Goal: Contribute content: Contribute content

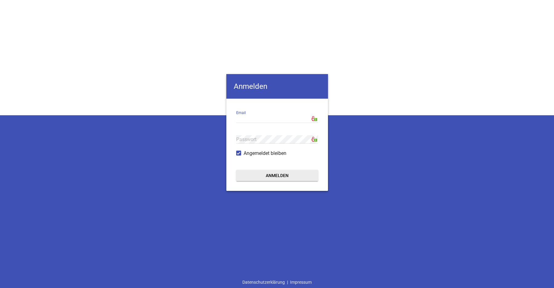
type input "[EMAIL_ADDRESS][DOMAIN_NAME]"
click at [282, 177] on button "Anmelden" at bounding box center [277, 175] width 82 height 11
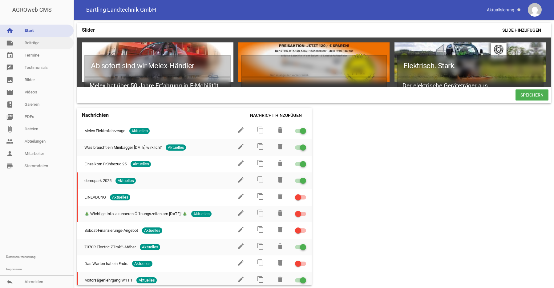
click at [27, 46] on link "note Beiträge" at bounding box center [37, 43] width 74 height 12
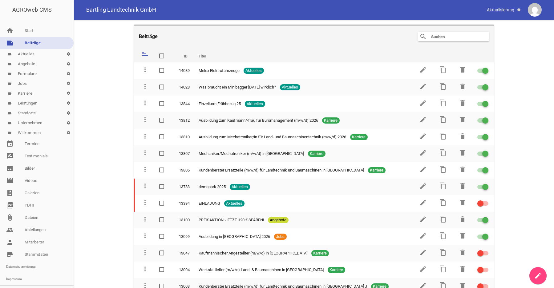
click at [539, 279] on icon "create" at bounding box center [537, 275] width 7 height 7
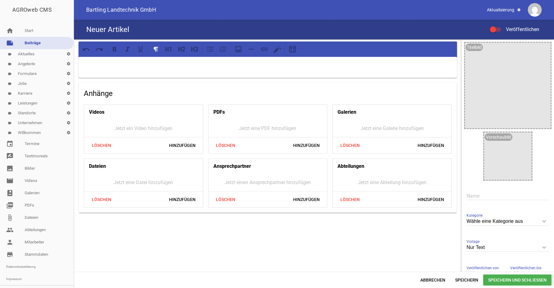
scroll to position [31, 0]
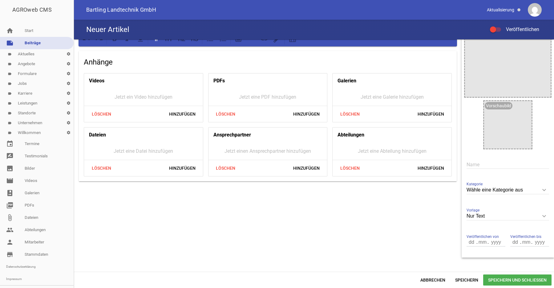
click at [539, 190] on icon "keyboard_arrow_down" at bounding box center [544, 190] width 10 height 10
click at [539, 190] on input "Wähle eine Kategorie aus" at bounding box center [507, 190] width 82 height 8
click at [487, 234] on li "Angebote" at bounding box center [507, 234] width 82 height 15
type input "Angebote"
click at [483, 165] on input "text" at bounding box center [507, 165] width 82 height 8
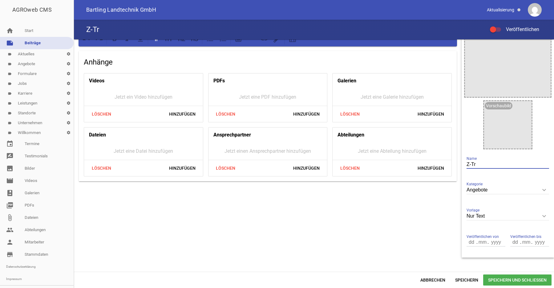
drag, startPoint x: 478, startPoint y: 164, endPoint x: 448, endPoint y: 164, distance: 29.2
click at [466, 164] on input "Z-Tr" at bounding box center [507, 165] width 82 height 8
paste input "ak-Aktions- & Testwochen"
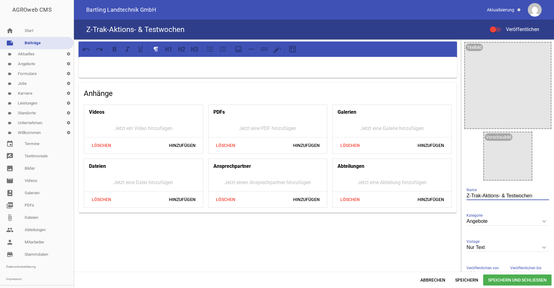
type input "Z-Trak-Aktions- & Testwochen"
click at [87, 64] on p at bounding box center [268, 64] width 370 height 7
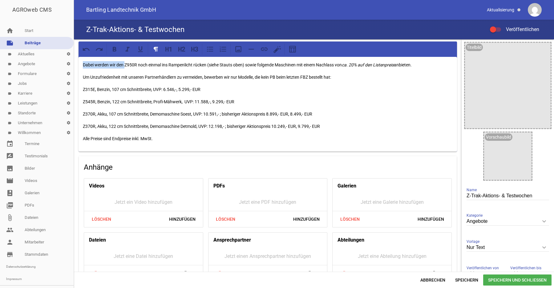
drag, startPoint x: 124, startPoint y: 64, endPoint x: 78, endPoint y: 66, distance: 45.9
click at [78, 66] on div "Dabei werden wir den Z950R noch einmal ins Rampenlicht rücken (siehe Stauts obe…" at bounding box center [267, 104] width 378 height 95
drag, startPoint x: 83, startPoint y: 64, endPoint x: 409, endPoint y: 59, distance: 326.3
click at [409, 59] on div "Z950R noch einmal ins Rampenlicht rücken (siehe Stauts oben) sowie folgende Mas…" at bounding box center [267, 104] width 378 height 95
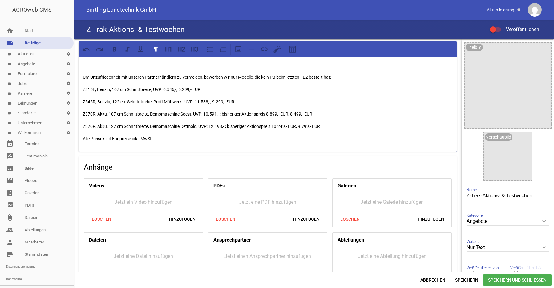
click at [340, 127] on p "Z370R, Akku, 122 cm Schnittbreite, Demomaschine Detmold, UVP: 12.198,- ; bisher…" at bounding box center [268, 126] width 370 height 7
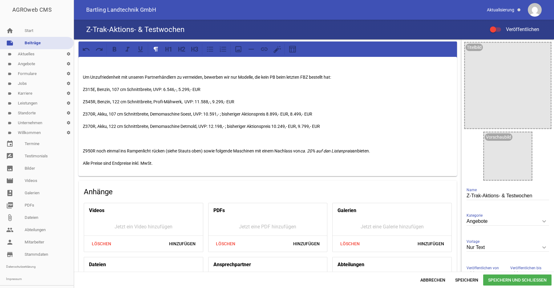
click at [92, 140] on p at bounding box center [268, 138] width 370 height 7
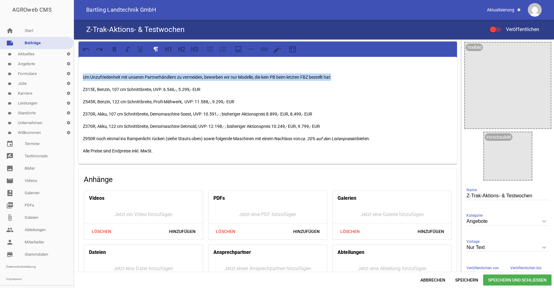
drag, startPoint x: 344, startPoint y: 76, endPoint x: 65, endPoint y: 64, distance: 278.8
click at [74, 64] on div "Um Unzufriedenheit mit unseren Partnerhändlern zu vermeiden, bewerben wir nur M…" at bounding box center [314, 155] width 480 height 233
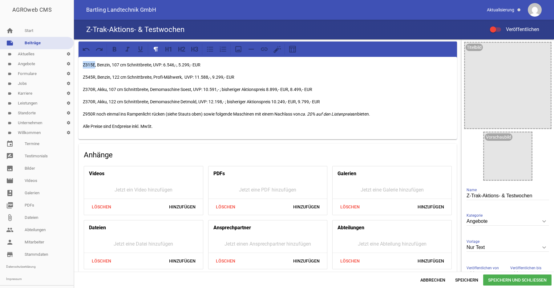
drag, startPoint x: 83, startPoint y: 67, endPoint x: 95, endPoint y: 65, distance: 11.8
click at [95, 65] on p "Z315E, Benzin, 107 cm Schnittbreite, UVP: 6.546,-, 5.299,- EUR" at bounding box center [268, 64] width 370 height 7
click at [115, 52] on icon at bounding box center [115, 49] width 8 height 8
drag, startPoint x: 83, startPoint y: 78, endPoint x: 95, endPoint y: 78, distance: 12.0
click at [95, 78] on p "Z545R, Benzin, 122 cm Schnittbreite, Profi-Mähwerk, UVP: 11.588,-, 9.299,- EUR" at bounding box center [268, 77] width 370 height 7
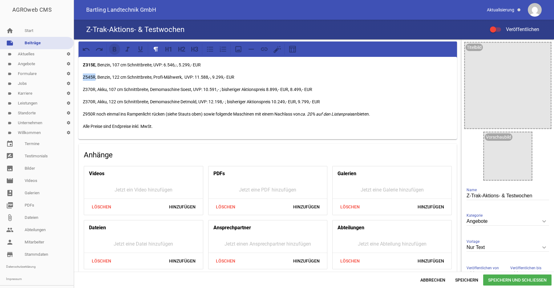
click at [116, 48] on icon at bounding box center [115, 49] width 4 height 5
drag, startPoint x: 84, startPoint y: 90, endPoint x: 97, endPoint y: 89, distance: 13.0
click at [97, 89] on p "Z370R, Akku, 107 cm Schnittbreite, Demomaschine Soest, UVP: 10.591,- ; bisherig…" at bounding box center [268, 89] width 370 height 7
click at [115, 50] on icon at bounding box center [115, 49] width 4 height 5
drag, startPoint x: 83, startPoint y: 102, endPoint x: 95, endPoint y: 101, distance: 11.7
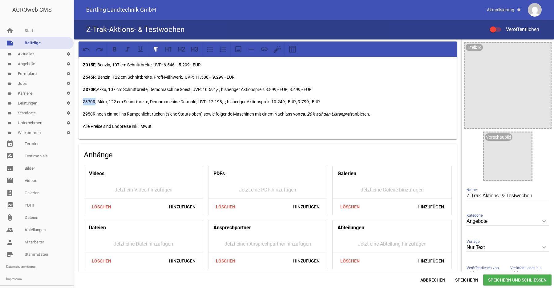
click at [95, 101] on p "Z370R, Akku, 122 cm Schnittbreite, Demomaschine Detmold, UVP: 12.198,- ; bisher…" at bounding box center [268, 101] width 370 height 7
click at [116, 50] on icon at bounding box center [115, 49] width 4 height 5
drag, startPoint x: 83, startPoint y: 114, endPoint x: 95, endPoint y: 113, distance: 11.7
click at [95, 113] on p "Z950R noch einmal ins Rampenlicht rücken (siehe Stauts oben) sowie folgende Mas…" at bounding box center [268, 114] width 370 height 7
click at [115, 51] on icon at bounding box center [115, 49] width 8 height 8
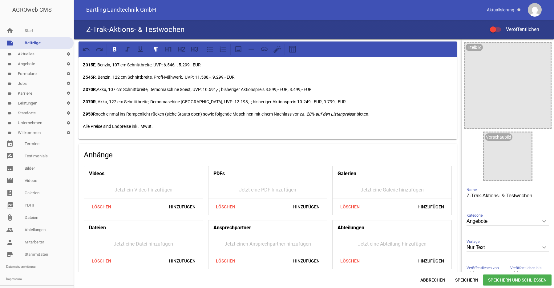
click at [118, 84] on div "Z315E , Benzin, 107 cm Schnittbreite, UVP: 6.546,-, 5.299,- EUR Z545R , Benzin,…" at bounding box center [267, 98] width 378 height 82
click at [249, 84] on div "Z315E , Benzin, 107 cm Schnittbreite, UVP: 6.546,-, 5.299,- EUR Z545R , Benzin,…" at bounding box center [267, 98] width 378 height 82
click at [98, 66] on p "Z315E , Benzin, 107 cm Schnittbreite, UVP: 6.546,-, 5.299,- EUR" at bounding box center [268, 64] width 370 height 7
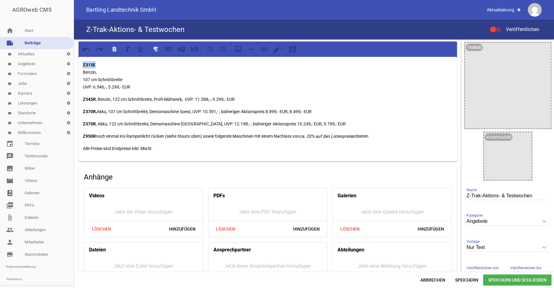
drag, startPoint x: 103, startPoint y: 65, endPoint x: 66, endPoint y: 66, distance: 36.4
click at [74, 66] on div "Z315E Benzin, 107 cm Schnittbreite UVP: 6.546,-, 5.299,- EUR Z545R , Benzin, 12…" at bounding box center [314, 155] width 480 height 233
click at [193, 50] on icon at bounding box center [195, 49] width 8 height 8
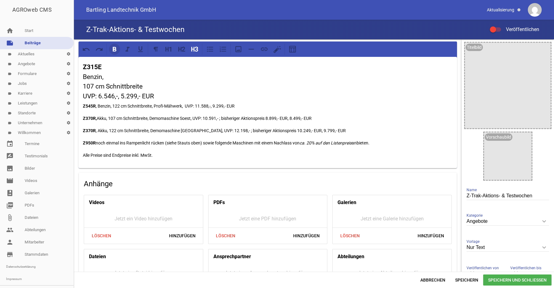
click at [116, 50] on icon at bounding box center [115, 49] width 4 height 5
click at [139, 78] on h3 "Z315E Benzin, 107 cm Schnittbreite UVP: 6.546,-, 5.299,- EUR" at bounding box center [268, 81] width 370 height 39
click at [103, 77] on h3 "Z315E Benzin, 107 cm Schnittbreite UVP: 6.546,-, 5.299,- EUR" at bounding box center [268, 81] width 370 height 39
click at [119, 97] on h3 "Z315E Benzinmotor 107 cm Schnittbreite UVP: 6.546,-, 5.299,- EUR" at bounding box center [268, 81] width 370 height 39
drag, startPoint x: 83, startPoint y: 76, endPoint x: 157, endPoint y: 95, distance: 76.0
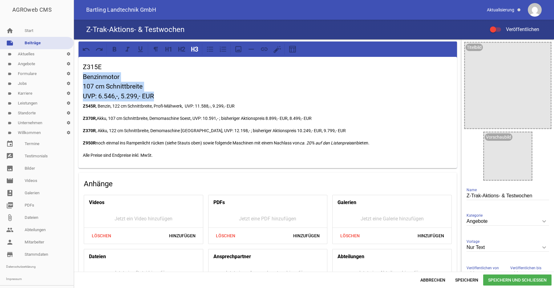
click at [157, 95] on h3 "Z315E Benzinmotor 107 cm Schnittbreite UVP: 6.546,-, 5.299,- EUR" at bounding box center [268, 81] width 370 height 39
click at [195, 50] on icon at bounding box center [195, 49] width 8 height 8
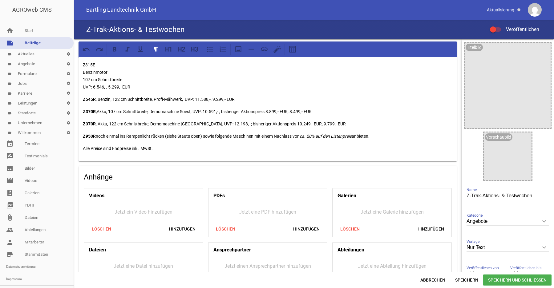
click at [151, 86] on p "Z315E Benzinmotor 107 cm Schnittbreite UVP: 6.546,-, 5.299,- EUR" at bounding box center [268, 76] width 370 height 30
drag, startPoint x: 94, startPoint y: 65, endPoint x: 123, endPoint y: 61, distance: 28.9
click at [99, 65] on p "Z315E Benzinmotor 107 cm Schnittbreite UVP: 6.546,-, 5.299,- EUR" at bounding box center [268, 76] width 370 height 30
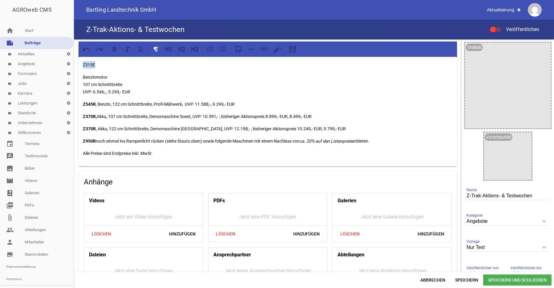
drag, startPoint x: 82, startPoint y: 65, endPoint x: 97, endPoint y: 65, distance: 14.5
click at [97, 65] on div "Z315E Benzinmotor 107 cm Schnittbreite UVP: 6.546,-, 5.299,- EUR Z545R , Benzin…" at bounding box center [267, 112] width 378 height 110
click at [192, 50] on icon at bounding box center [192, 49] width 3 height 5
click at [178, 83] on p "Benzinmotor 107 cm Schnittbreite UVP: 6.546,-, 5.299,- EUR" at bounding box center [268, 85] width 370 height 22
click at [105, 93] on p "Benzinmotor 107 cm Schnittbreite - UVP: 6.546,-, 5.299,- EUR" at bounding box center [268, 85] width 370 height 22
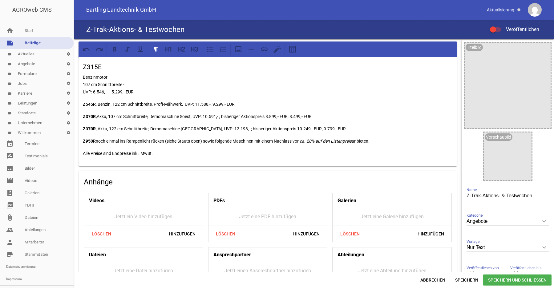
drag, startPoint x: 106, startPoint y: 95, endPoint x: 109, endPoint y: 98, distance: 3.8
click at [106, 95] on p "Benzinmotor 107 cm Schnittbreite - UVP: 6.546,–– 5.299,- EUR" at bounding box center [268, 85] width 370 height 22
drag, startPoint x: 128, startPoint y: 83, endPoint x: 148, endPoint y: 89, distance: 20.6
click at [129, 84] on p "Benzinmotor 107 cm Schnittbreite - UVP: 6.546,– 5.299,- EUR" at bounding box center [268, 85] width 370 height 22
click at [121, 91] on p "Benzinmotor 107 cm Schnittbreite UVP: 6.546,– 5.299,- EUR" at bounding box center [268, 85] width 370 height 22
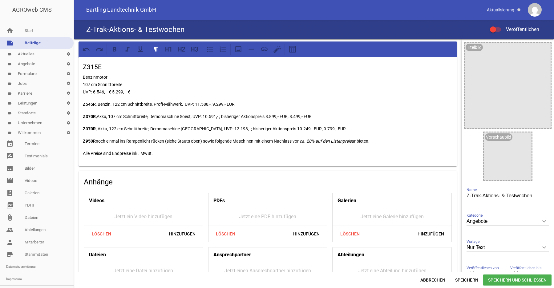
click at [113, 91] on p "Benzinmotor 107 cm Schnittbreite UVP: 6.546,– € 5.299,– €" at bounding box center [268, 85] width 370 height 22
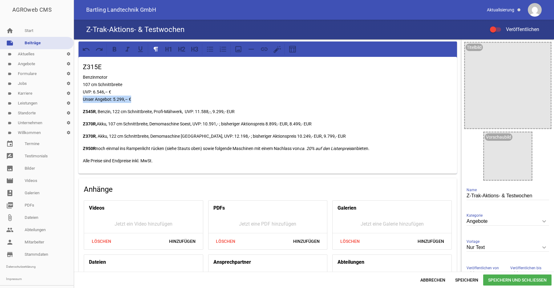
drag, startPoint x: 148, startPoint y: 98, endPoint x: 76, endPoint y: 100, distance: 72.4
click at [74, 98] on div "Z315E Benzinmotor 107 cm Schnittbreite UVP: 6.546,– € Unser Angebot: 5.299,– € …" at bounding box center [314, 155] width 480 height 233
click at [115, 52] on icon at bounding box center [115, 49] width 8 height 8
click at [161, 75] on p "Benzinmotor 107 cm Schnittbreite UVP: 6.546,– € Unser Angebot: 5.299,– €" at bounding box center [268, 89] width 370 height 30
click at [95, 111] on strong "Z545R" at bounding box center [89, 111] width 13 height 5
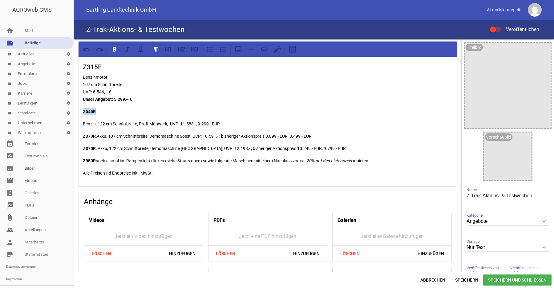
drag, startPoint x: 99, startPoint y: 108, endPoint x: 70, endPoint y: 115, distance: 29.6
click at [74, 115] on div "Z315E Benzinmotor 107 cm Schnittbreite UVP: 6.546,– € Unser Angebot: 5.299,– € …" at bounding box center [314, 155] width 480 height 233
click at [114, 50] on icon at bounding box center [115, 49] width 4 height 5
click at [196, 50] on icon at bounding box center [195, 49] width 8 height 8
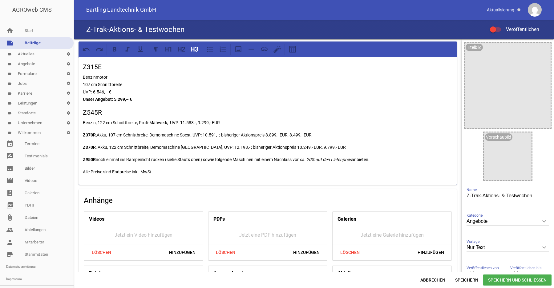
click at [97, 135] on p "Z370R, Akku, 107 cm Schnittbreite, Demomaschine Soest, UVP: 10.591,- ; bisherig…" at bounding box center [268, 134] width 370 height 7
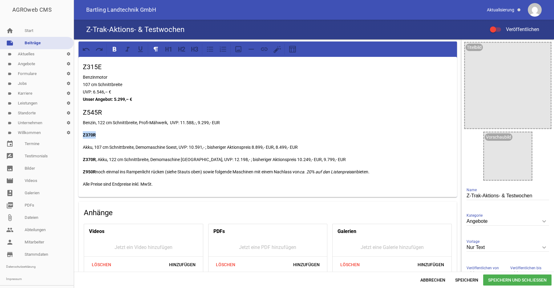
drag, startPoint x: 103, startPoint y: 137, endPoint x: 79, endPoint y: 135, distance: 24.5
click at [79, 135] on div "Z315E Benzinmotor 107 cm Schnittbreite UVP: 6.546,– € Unser Angebot: 5.299,– € …" at bounding box center [267, 127] width 378 height 140
click at [116, 50] on icon at bounding box center [115, 49] width 4 height 5
click at [192, 50] on icon at bounding box center [192, 49] width 3 height 5
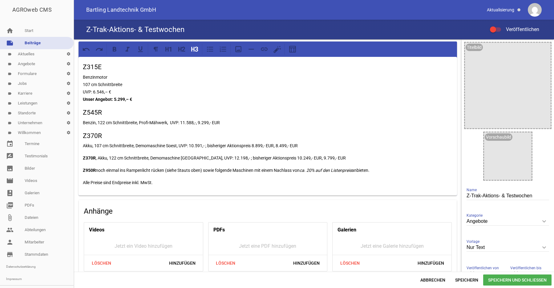
click at [117, 137] on h3 "Z370R" at bounding box center [268, 136] width 370 height 10
drag, startPoint x: 96, startPoint y: 158, endPoint x: 78, endPoint y: 156, distance: 17.3
click at [78, 156] on div "Z315E Benzinmotor 107 cm Schnittbreite UVP: 6.546,– € Unser Angebot: 5.299,– € …" at bounding box center [267, 126] width 378 height 139
click at [112, 50] on icon at bounding box center [115, 49] width 8 height 8
click at [193, 51] on icon at bounding box center [195, 49] width 8 height 8
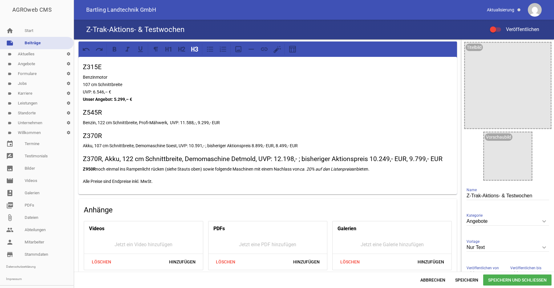
click at [102, 159] on h3 "Z370R, Akku, 122 cm Schnittbreite, Demomaschine Detmold, UVP: 12.198,- ; bisher…" at bounding box center [268, 160] width 370 height 10
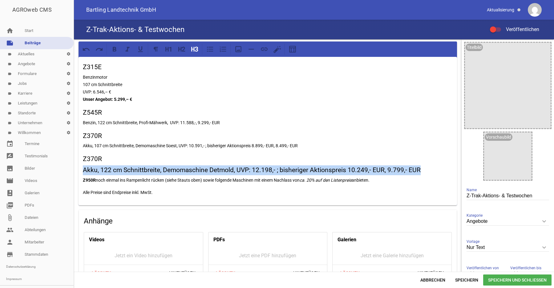
drag, startPoint x: 425, startPoint y: 170, endPoint x: 76, endPoint y: 166, distance: 348.8
click at [76, 166] on div "Z315E Benzinmotor 107 cm Schnittbreite UVP: 6.546,– € Unser Angebot: 5.299,– € …" at bounding box center [268, 191] width 388 height 304
drag, startPoint x: 195, startPoint y: 50, endPoint x: 194, endPoint y: 56, distance: 6.2
click at [195, 52] on icon at bounding box center [195, 49] width 8 height 8
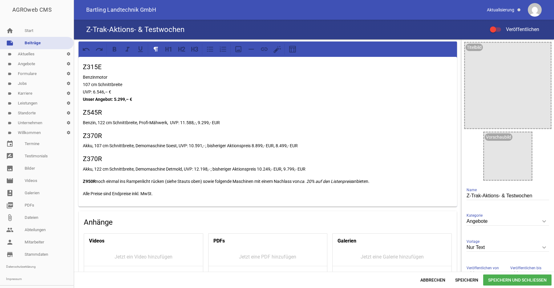
click at [166, 178] on p "Z950R noch einmal ins Rampenlicht rücken (siehe Stauts oben) sowie folgende Mas…" at bounding box center [268, 181] width 370 height 7
click at [96, 182] on p "Z950R noch einmal ins Rampenlicht rücken (siehe Stauts oben) sowie folgende Mas…" at bounding box center [268, 181] width 370 height 7
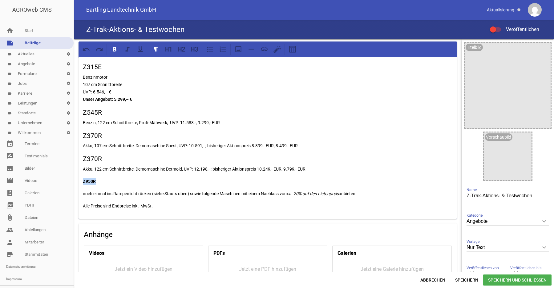
drag, startPoint x: 98, startPoint y: 181, endPoint x: 67, endPoint y: 181, distance: 31.1
click at [74, 181] on div "Z315E Benzinmotor 107 cm Schnittbreite UVP: 6.546,– € Unser Angebot: 5.299,– € …" at bounding box center [314, 155] width 480 height 233
click at [113, 50] on icon at bounding box center [115, 49] width 4 height 5
click at [194, 51] on icon at bounding box center [192, 49] width 3 height 5
click at [203, 132] on h3 "Z370R" at bounding box center [268, 136] width 370 height 10
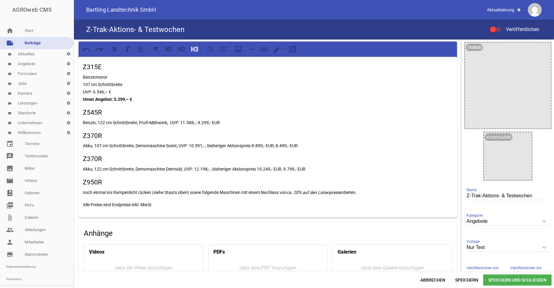
click at [96, 123] on p "Benzin, 122 cm Schnittbreite, Profi-Mähwerk, UVP: 11.588,-, 9.299,- EUR" at bounding box center [268, 122] width 370 height 7
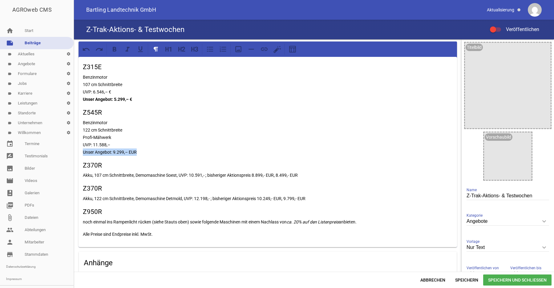
drag, startPoint x: 147, startPoint y: 149, endPoint x: 83, endPoint y: 150, distance: 64.0
click at [83, 150] on p "Benzinmotor 122 cm Schnittbreite Profi-Mähwerk UVP: 11.588,– Unser Angebot: 9.2…" at bounding box center [268, 137] width 370 height 37
click at [113, 52] on icon at bounding box center [115, 49] width 8 height 8
drag, startPoint x: 155, startPoint y: 149, endPoint x: 119, endPoint y: 152, distance: 37.1
click at [155, 150] on p "Benzinmotor 122 cm Schnittbreite Profi-Mähwerk UVP: 11.588,– Unser Angebot: 9.2…" at bounding box center [268, 137] width 370 height 37
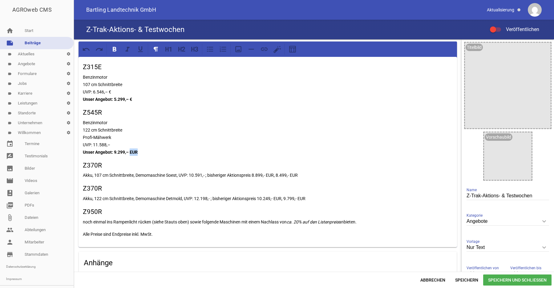
drag, startPoint x: 130, startPoint y: 151, endPoint x: 154, endPoint y: 152, distance: 23.4
click at [154, 152] on p "Benzinmotor 122 cm Schnittbreite Profi-Mähwerk UVP: 11.588,– Unser Angebot: 9.2…" at bounding box center [268, 137] width 370 height 37
click at [136, 128] on p "Benzinmotor 122 cm Schnittbreite Profi-Mähwerk UVP: 11.588,– Unser Angebot: 9.2…" at bounding box center [268, 137] width 370 height 37
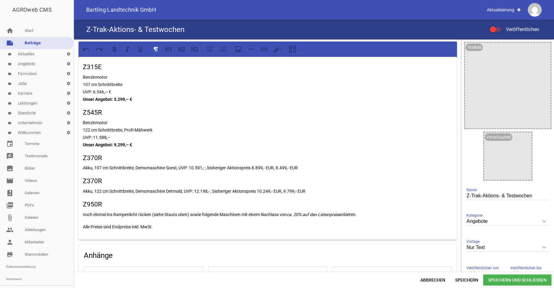
click at [114, 136] on p "Benzinmotor 122 cm Schnittbreite, Profi-Mähwerk UVP: 11.588,– Unser Angebot: 9.…" at bounding box center [268, 134] width 370 height 30
click at [110, 138] on p "Benzinmotor 122 cm Schnittbreite, Profi-Mähwerk UVP: 11.588,–€ Unser Angebot: 9…" at bounding box center [268, 134] width 370 height 30
click at [95, 169] on p "Akku, 107 cm Schnittbreite, Demomaschine Soest, UVP: 10.591,- ; bisheriger Akti…" at bounding box center [268, 167] width 370 height 7
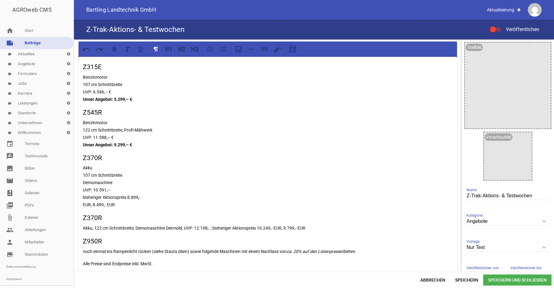
drag, startPoint x: 144, startPoint y: 199, endPoint x: 70, endPoint y: 197, distance: 74.5
click at [74, 197] on div "Z315E Benzinmotor 107 cm Schnittbreite UVP: 6.546,– € Unser Angebot: 5.299,– € …" at bounding box center [314, 155] width 480 height 233
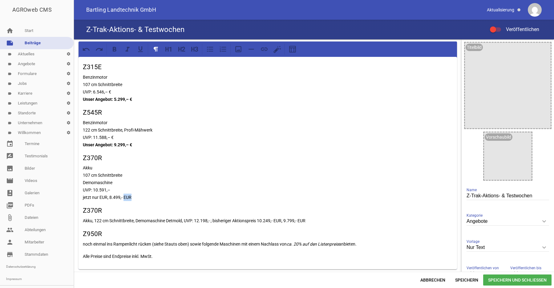
drag, startPoint x: 123, startPoint y: 198, endPoint x: 141, endPoint y: 197, distance: 17.6
click at [141, 196] on p "Akku 107 cm Schnittbreite Demomaschine UVP: 10.591,– jetzt nur EUR, 8.499,- EUR" at bounding box center [268, 182] width 370 height 37
drag, startPoint x: 142, startPoint y: 199, endPoint x: 78, endPoint y: 196, distance: 63.2
click at [78, 196] on div "Z315E Benzinmotor 107 cm Schnittbreite UVP: 6.546,– € Unser Angebot: 5.299,– € …" at bounding box center [267, 163] width 378 height 213
drag, startPoint x: 116, startPoint y: 49, endPoint x: 119, endPoint y: 65, distance: 16.5
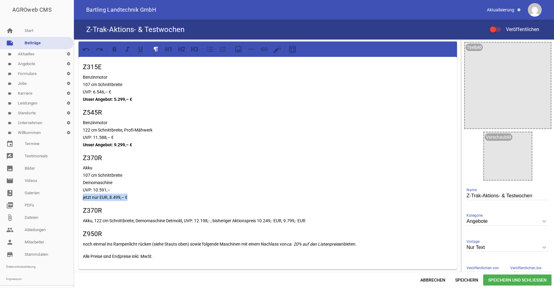
click at [116, 50] on icon at bounding box center [115, 49] width 4 height 5
click at [92, 199] on strong "jetzt nur EUR, 8.499,– €" at bounding box center [105, 197] width 45 height 5
click at [116, 197] on strong "jetzt bei uns nur EUR, 8.499,– €" at bounding box center [113, 197] width 60 height 5
click at [123, 191] on p "Akku 107 cm Schnittbreite Demomaschine UVP: 10.591,– jetzt bei uns nur 8.499,– €" at bounding box center [268, 182] width 370 height 37
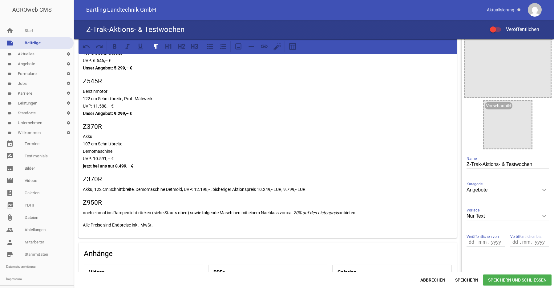
scroll to position [63, 0]
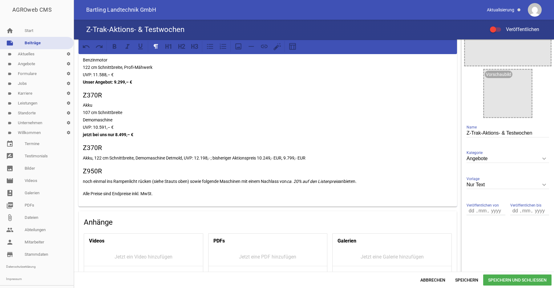
click at [93, 159] on p "Akku, 122 cm Schnittbreite, Demomaschine Detmold, UVP: 12.198,- ; bisheriger Ak…" at bounding box center [268, 158] width 370 height 7
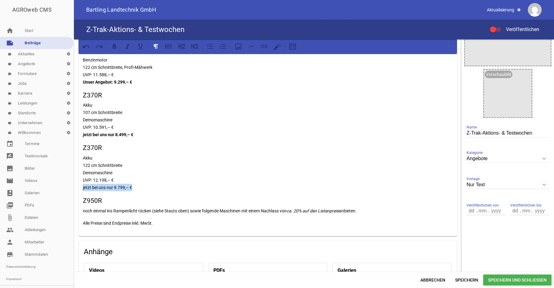
drag, startPoint x: 144, startPoint y: 187, endPoint x: 74, endPoint y: 188, distance: 70.2
click at [81, 188] on div "Z315E Benzinmotor 107 cm Schnittbreite UVP: 6.546,– € Unser Angebot: 5.299,– € …" at bounding box center [267, 115] width 378 height 242
drag, startPoint x: 114, startPoint y: 46, endPoint x: 120, endPoint y: 45, distance: 6.1
click at [114, 46] on icon at bounding box center [115, 46] width 4 height 5
drag, startPoint x: 84, startPoint y: 205, endPoint x: 88, endPoint y: 205, distance: 4.6
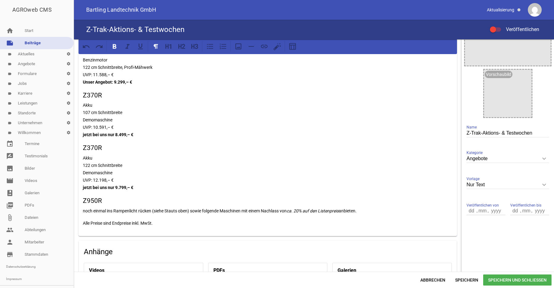
click at [85, 205] on h3 "Z950R" at bounding box center [268, 201] width 370 height 10
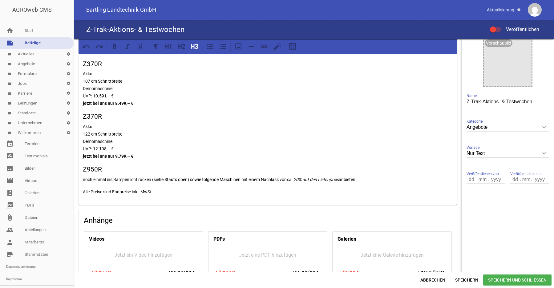
click at [83, 180] on p "noch einmal ins Rampenlicht rücken (siehe Stauts oben) sowie folgende Maschinen…" at bounding box center [268, 179] width 370 height 7
click at [84, 180] on p "noch einmal ins Rampenlicht rücken (siehe Stauts oben) sowie folgende Maschinen…" at bounding box center [268, 179] width 370 height 7
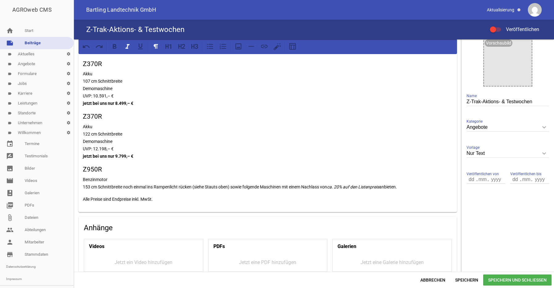
drag, startPoint x: 82, startPoint y: 186, endPoint x: 412, endPoint y: 187, distance: 330.0
click at [412, 187] on div "Z315E Benzinmotor 107 cm Schnittbreite UVP: 6.546,– € Unser Angebot: 5.299,– € …" at bounding box center [267, 88] width 378 height 250
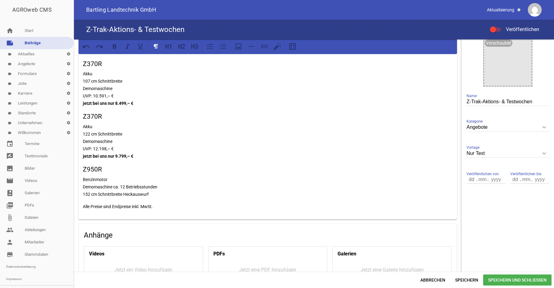
click at [165, 194] on p "Benzinmotor Demomaschine ca. 12 Betriebsstunden 152 cm Schnittbreite Heckauswurf" at bounding box center [268, 187] width 370 height 22
click at [89, 208] on div "Z315E Benzinmotor 107 cm Schnittbreite UVP: 6.546,– € Unser Angebot: 5.299,– € …" at bounding box center [267, 101] width 378 height 277
click at [141, 201] on p "Benzinmotor Demomaschine ca. 12 Betriebsstunden 152 cm Schnittbreite Heckauswur…" at bounding box center [268, 191] width 370 height 30
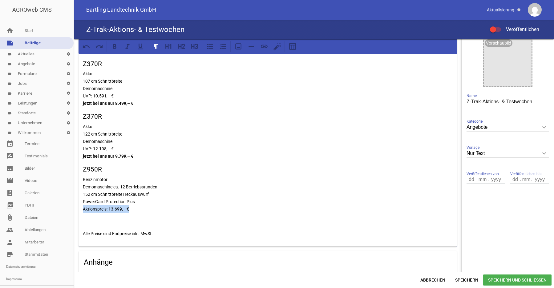
drag, startPoint x: 139, startPoint y: 208, endPoint x: 74, endPoint y: 213, distance: 65.1
click at [74, 213] on div "Z315E Benzinmotor 107 cm Schnittbreite UVP: 6.546,– € Unser Angebot: 5.299,– € …" at bounding box center [268, 164] width 388 height 439
click at [116, 48] on icon at bounding box center [115, 46] width 8 height 8
click at [195, 212] on div "Z315E Benzinmotor 107 cm Schnittbreite UVP: 6.546,– € Unser Angebot: 5.299,– € …" at bounding box center [267, 105] width 378 height 284
click at [151, 202] on p "Benzinmotor Demomaschine ca. 12 Betriebsstunden 152 cm Schnittbreite Heckauswur…" at bounding box center [268, 194] width 370 height 37
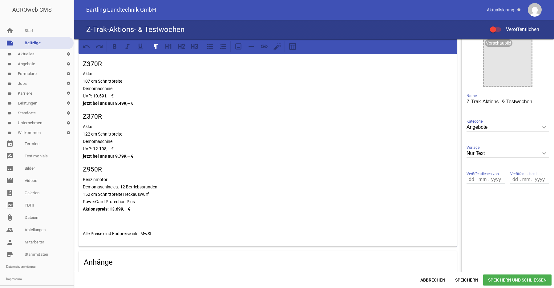
click at [153, 197] on p "Benzinmotor Demomaschine ca. 12 Betriebsstunden 152 cm Schnittbreite Heckauswur…" at bounding box center [268, 194] width 370 height 37
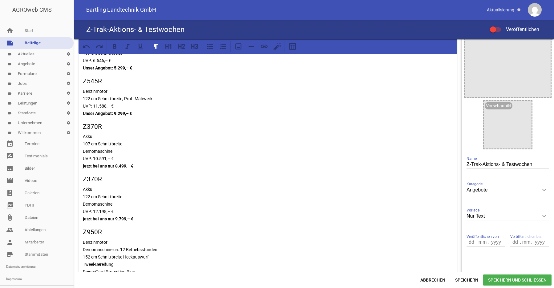
scroll to position [0, 0]
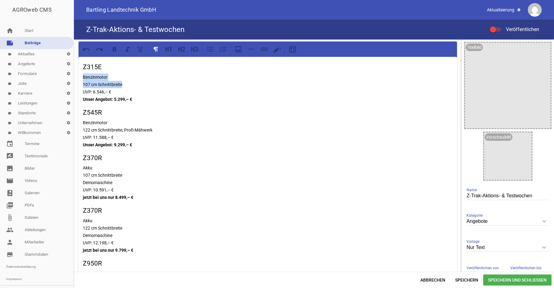
drag, startPoint x: 127, startPoint y: 85, endPoint x: 82, endPoint y: 77, distance: 44.7
click at [82, 77] on div "Z315E Benzinmotor 107 cm Schnittbreite UVP: 6.546,– € Unser Angebot: 5.299,– € …" at bounding box center [267, 203] width 378 height 292
click at [210, 49] on icon at bounding box center [210, 49] width 8 height 8
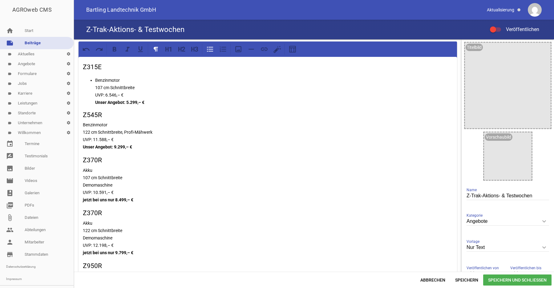
click at [134, 81] on p "Benzinmotor 107 cm Schnittbreite UVP: 6.546,– € Unser Angebot: 5.299,– €" at bounding box center [273, 92] width 357 height 30
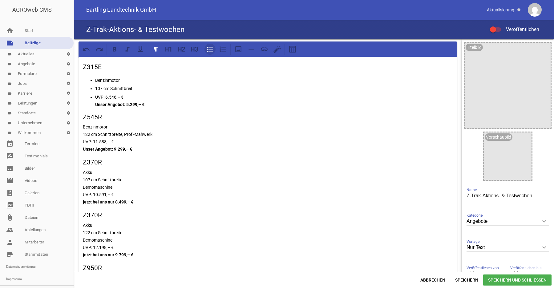
click at [209, 48] on icon at bounding box center [210, 49] width 8 height 8
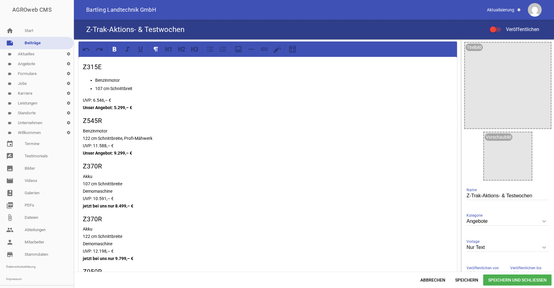
click at [169, 114] on div "Z315E Benzinmotor 107 cm Schnittbreit UVP: 6.546,– € Unser Angebot: 5.299,– € Z…" at bounding box center [267, 207] width 378 height 300
click at [84, 113] on div "Z315E Benzinmotor 107 cm Schnittbreit UVP: 6.546,– € Unser Angebot: 5.299,– € Z…" at bounding box center [267, 207] width 378 height 300
click at [148, 109] on p "UVP: 6.546,– € Unser Angebot: 5.299,– €" at bounding box center [268, 104] width 370 height 15
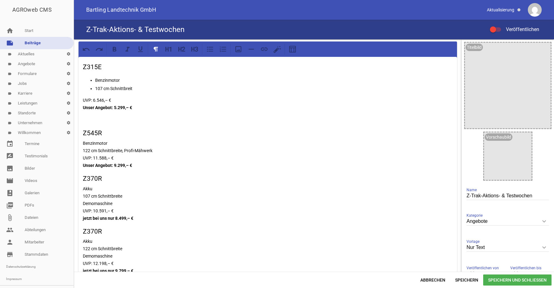
drag, startPoint x: 249, startPoint y: 52, endPoint x: 244, endPoint y: 64, distance: 13.1
click at [250, 52] on icon at bounding box center [251, 49] width 8 height 8
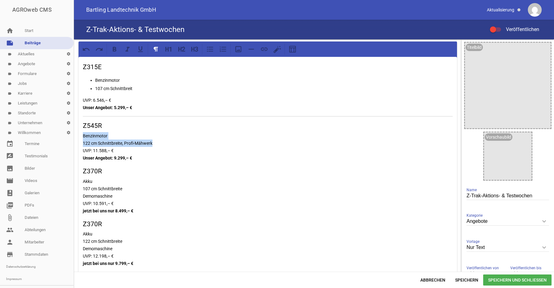
drag, startPoint x: 163, startPoint y: 144, endPoint x: 72, endPoint y: 132, distance: 91.6
click at [74, 132] on div "Z315E Benzinmotor 107 cm Schnittbreit UVP: 6.546,– € Unser Angebot: 5.299,– € Z…" at bounding box center [314, 155] width 480 height 233
click at [209, 52] on icon at bounding box center [210, 49] width 8 height 8
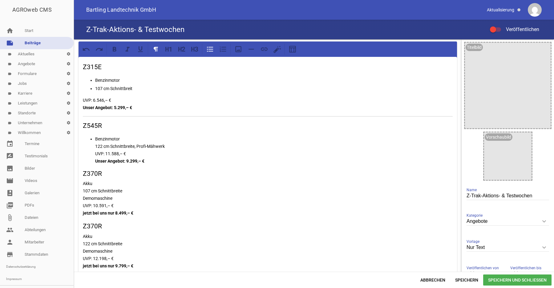
click at [128, 140] on p "Benzinmotor 122 cm Schnittbreite, Profi-Mähwerk UVP: 11.588,– € Unser Angebot: …" at bounding box center [273, 150] width 357 height 30
click at [209, 50] on icon at bounding box center [210, 49] width 8 height 8
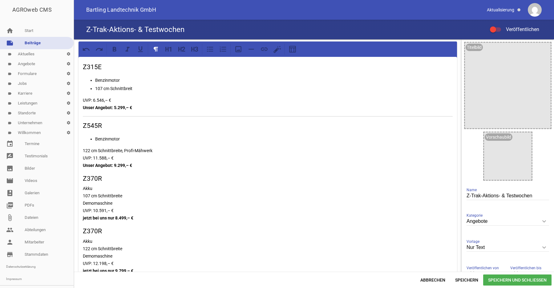
click at [83, 150] on p "122 cm Schnittbreite, Profi-Mähwerk UVP: 11.588,– € Unser Angebot: 9.299,– €" at bounding box center [268, 158] width 370 height 22
drag, startPoint x: 211, startPoint y: 50, endPoint x: 205, endPoint y: 67, distance: 17.6
click at [210, 51] on icon at bounding box center [210, 49] width 8 height 8
click at [138, 150] on p "122 cm Schnittbreite, Profi-Mähwerk UVP: 11.588,– € Unser Angebot: 9.299,– €" at bounding box center [273, 158] width 357 height 22
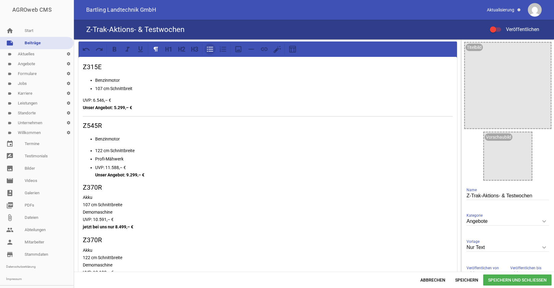
click at [209, 50] on icon at bounding box center [210, 49] width 8 height 8
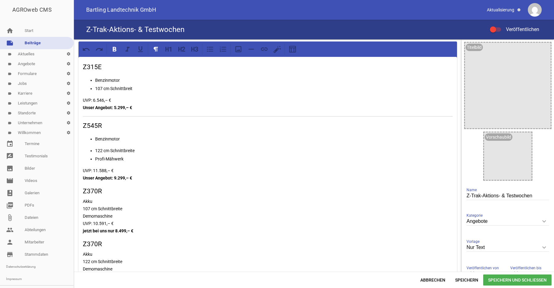
click at [146, 179] on p "UVP: 11.588,– € Unser Angebot: 9.299,– €" at bounding box center [268, 174] width 370 height 15
click at [251, 50] on icon at bounding box center [251, 49] width 6 height 1
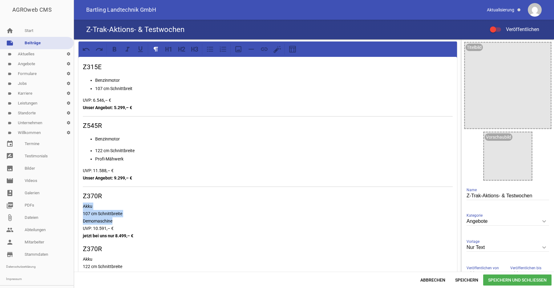
drag, startPoint x: 114, startPoint y: 221, endPoint x: 78, endPoint y: 205, distance: 39.4
click at [78, 205] on div "Z315E Benzinmotor 107 cm Schnittbreit UVP: 6.546,– € Unser Angebot: 5.299,– € Z…" at bounding box center [268, 281] width 388 height 485
click at [212, 52] on icon at bounding box center [210, 49] width 8 height 8
click at [95, 217] on p "Akku 107 cm Schnittbreite Demomaschine UVP: 10.591,– € jetzt bei uns nur 8.499,…" at bounding box center [273, 224] width 357 height 37
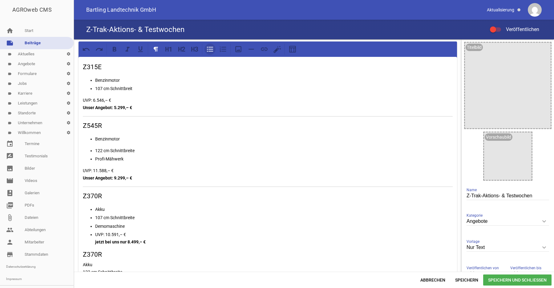
drag, startPoint x: 210, startPoint y: 49, endPoint x: 211, endPoint y: 53, distance: 4.5
click at [210, 50] on icon at bounding box center [210, 49] width 8 height 8
click at [145, 245] on p "UVP: 10.591,– € jetzt bei uns nur 8.499,– €" at bounding box center [268, 242] width 370 height 15
click at [253, 51] on icon at bounding box center [251, 49] width 8 height 8
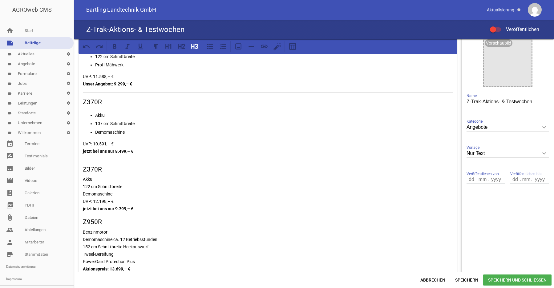
scroll to position [126, 0]
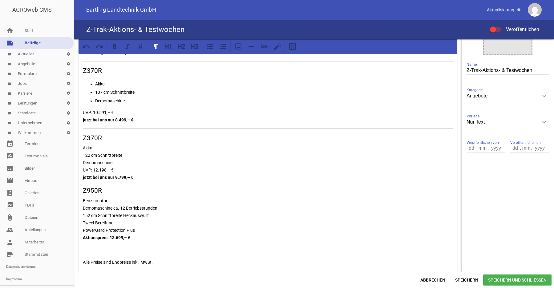
drag, startPoint x: 119, startPoint y: 163, endPoint x: 82, endPoint y: 151, distance: 38.5
click at [82, 151] on div "Z315E Benzinmotor 107 cm Schnittbreit UVP: 6.546,– € Unser Angebot: 5.299,– € Z…" at bounding box center [267, 103] width 378 height 344
click at [209, 47] on icon at bounding box center [210, 46] width 6 height 5
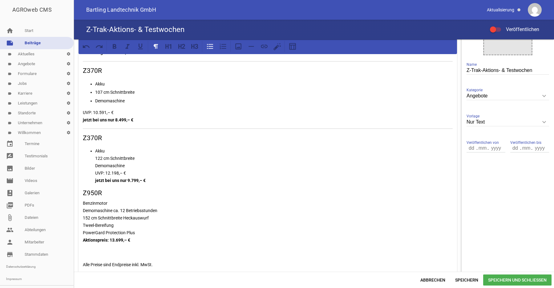
click at [158, 162] on p "Akku 122 cm Schnittbreite Demomaschine UVP: 12.198,– € jetzt bei uns nur 9.799,…" at bounding box center [273, 165] width 357 height 37
click at [96, 159] on p "Akku 122 cm Schnittbreite Demomaschine UVP: 12.198,– € jetzt bei uns nur 9.799,…" at bounding box center [273, 165] width 357 height 37
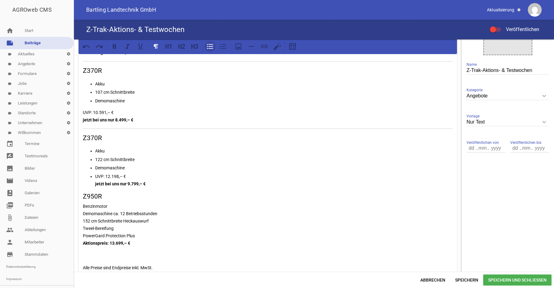
click at [211, 49] on icon at bounding box center [210, 46] width 8 height 8
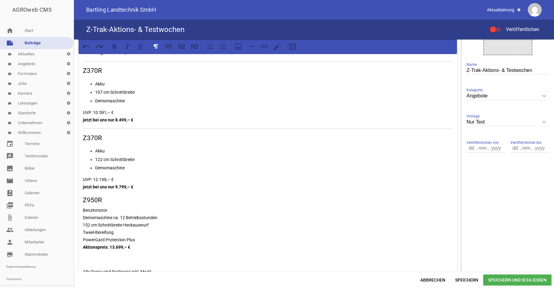
click at [146, 188] on p "UVP: 12.198,– € jetzt bei uns nur 9.799,– €" at bounding box center [268, 183] width 370 height 15
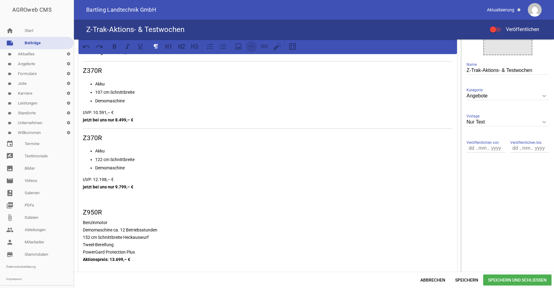
click at [251, 48] on icon at bounding box center [251, 46] width 8 height 8
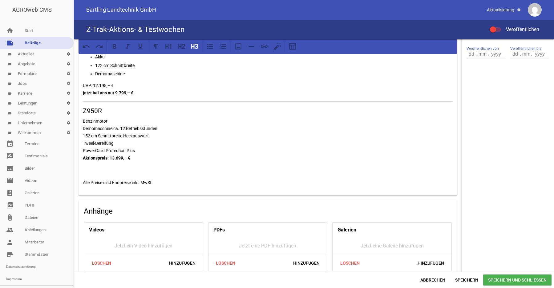
scroll to position [188, 0]
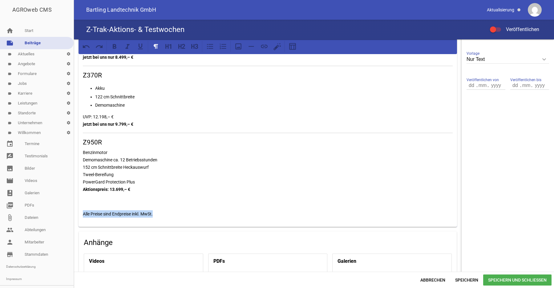
drag, startPoint x: 167, startPoint y: 215, endPoint x: 77, endPoint y: 213, distance: 90.2
click at [77, 213] on div "Z315E Benzinmotor 107 cm Schnittbreit UVP: 6.546,– € Unser Angebot: 5.299,– € Z…" at bounding box center [268, 108] width 388 height 514
click at [194, 47] on icon at bounding box center [192, 46] width 3 height 5
click at [186, 191] on p "Benzinmotor Demomaschine ca. 12 Betriebsstunden 152 cm Schnittbreite Heckauswur…" at bounding box center [268, 171] width 370 height 44
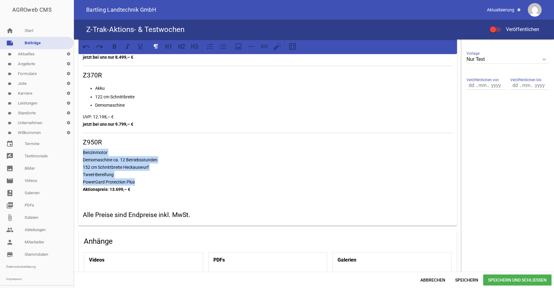
drag, startPoint x: 143, startPoint y: 182, endPoint x: 82, endPoint y: 152, distance: 67.9
click at [82, 152] on div "Z315E Benzinmotor 107 cm Schnittbreit UVP: 6.546,– € Unser Angebot: 5.299,– € Z…" at bounding box center [267, 47] width 378 height 357
drag, startPoint x: 212, startPoint y: 47, endPoint x: 212, endPoint y: 51, distance: 4.0
click at [211, 48] on icon at bounding box center [210, 46] width 8 height 8
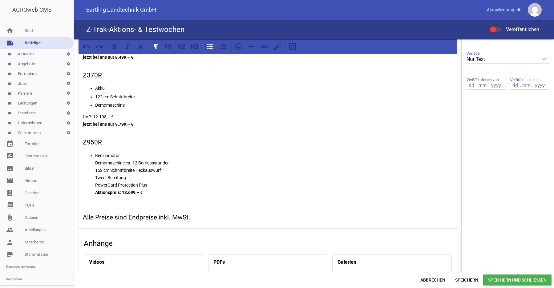
click at [168, 194] on p "Benzinmotor Demomaschine ca. 12 Betriebsstunden 152 cm Schnittbreite Heckauswur…" at bounding box center [273, 174] width 357 height 44
click at [126, 155] on p "Benzinmotor Demomaschine ca. 12 Betriebsstunden 152 cm Schnittbreite Heckauswur…" at bounding box center [273, 174] width 357 height 44
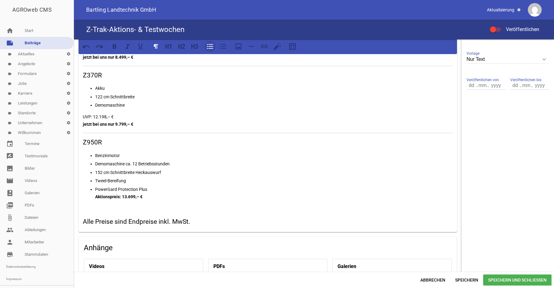
click at [208, 47] on icon at bounding box center [210, 46] width 8 height 8
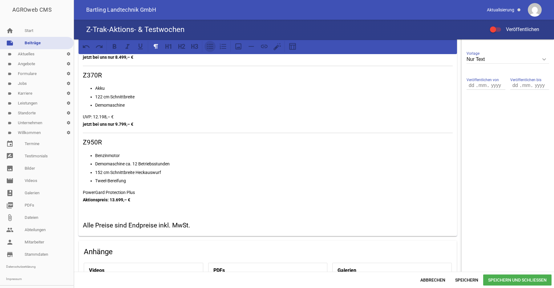
click at [208, 47] on icon at bounding box center [210, 46] width 8 height 8
drag, startPoint x: 209, startPoint y: 46, endPoint x: 209, endPoint y: 51, distance: 4.6
click at [209, 50] on icon at bounding box center [210, 46] width 8 height 8
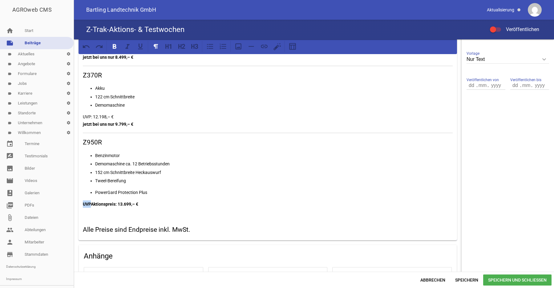
drag, startPoint x: 92, startPoint y: 203, endPoint x: 81, endPoint y: 204, distance: 10.5
click at [81, 204] on div "Z315E Benzinmotor 107 cm Schnittbreit UVP: 6.546,– € Unser Angebot: 5.299,– € Z…" at bounding box center [267, 55] width 378 height 372
drag, startPoint x: 154, startPoint y: 46, endPoint x: 155, endPoint y: 54, distance: 8.0
click at [154, 46] on icon at bounding box center [156, 46] width 4 height 5
drag, startPoint x: 155, startPoint y: 47, endPoint x: 150, endPoint y: 49, distance: 4.6
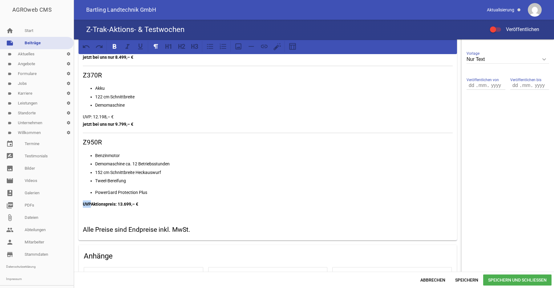
click at [155, 47] on icon at bounding box center [156, 46] width 8 height 8
click at [114, 48] on icon at bounding box center [115, 46] width 4 height 5
drag, startPoint x: 90, startPoint y: 203, endPoint x: 105, endPoint y: 210, distance: 16.8
click at [91, 204] on p "UVP Aktionspreis: 13.699,– €" at bounding box center [268, 204] width 370 height 7
click at [94, 202] on p "UVP: Aktionspreis: 13.699,– €" at bounding box center [268, 204] width 370 height 7
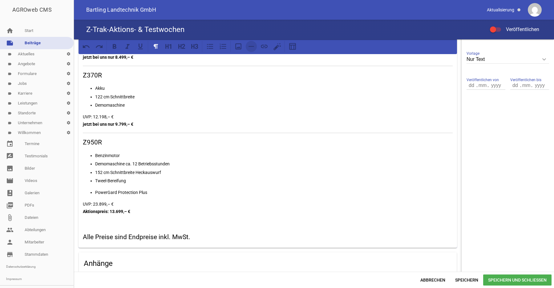
click at [251, 46] on icon at bounding box center [251, 46] width 8 height 8
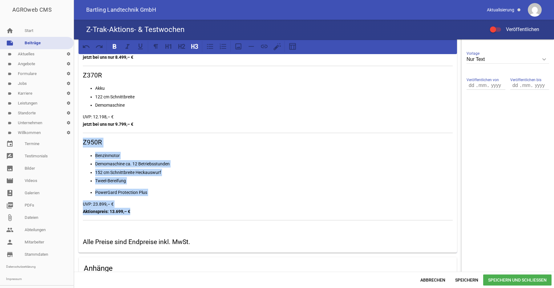
drag, startPoint x: 83, startPoint y: 143, endPoint x: 146, endPoint y: 212, distance: 94.2
click at [146, 212] on div "Z315E Benzinmotor 107 cm Schnittbreit UVP: 6.546,– € Unser Angebot: 5.299,– € Z…" at bounding box center [267, 61] width 378 height 384
copy div "Z950R Benzinmotor Demomaschine ca. 12 Betriebsstunden 152 cm Schnittbreite Heck…"
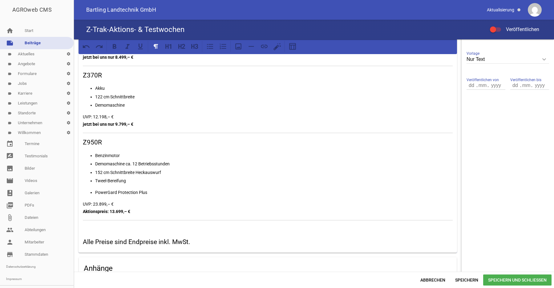
click at [86, 231] on p at bounding box center [268, 228] width 370 height 7
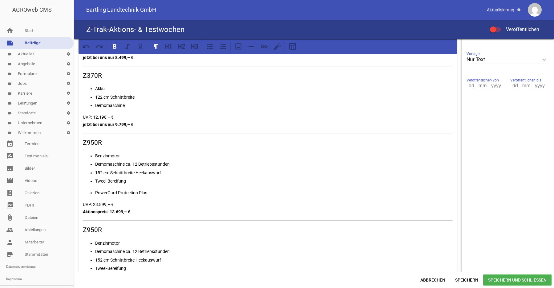
scroll to position [251, 0]
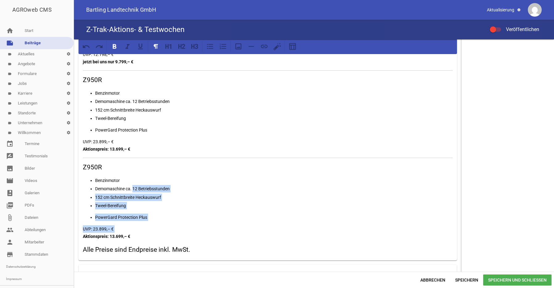
click at [134, 187] on p "Demomaschine ca. 12 Betriebsstunden" at bounding box center [273, 188] width 357 height 7
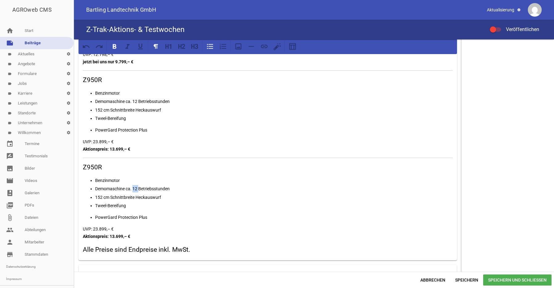
click at [135, 190] on p "Demomaschine ca. 12 Betriebsstunden" at bounding box center [273, 188] width 357 height 7
click at [103, 213] on div "Z315E Benzinmotor 107 cm Schnittbreit UVP: 6.546,– € Unser Angebot: 5.299,– € Z…" at bounding box center [267, 33] width 378 height 455
click at [141, 207] on p "Tweel-Bereifung" at bounding box center [273, 205] width 357 height 7
click at [133, 120] on p "Tweel-Bereifung" at bounding box center [273, 118] width 357 height 7
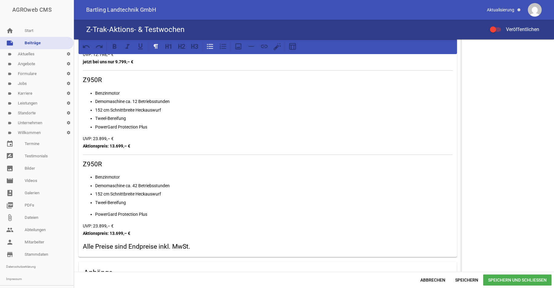
click at [132, 201] on p "Tweel-Bereifung" at bounding box center [273, 202] width 357 height 7
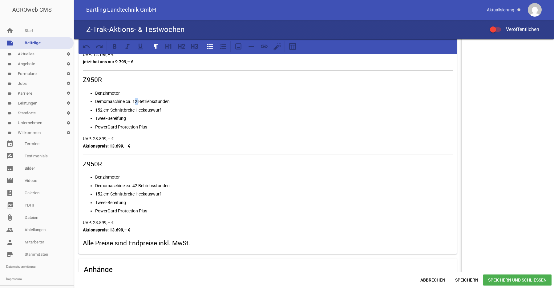
drag, startPoint x: 136, startPoint y: 103, endPoint x: 139, endPoint y: 101, distance: 3.3
click at [139, 101] on p "Demomaschine ca. 12 Betriebsstunden" at bounding box center [273, 101] width 357 height 7
click at [135, 185] on p "Demomaschine ca. 42 Betriebsstunden" at bounding box center [273, 185] width 357 height 7
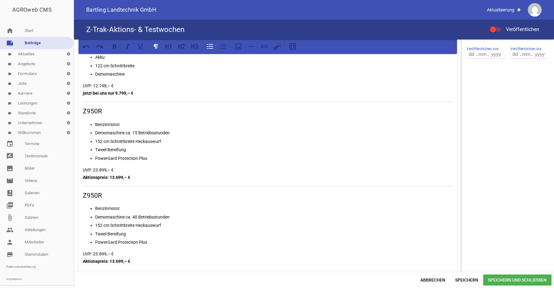
scroll to position [282, 0]
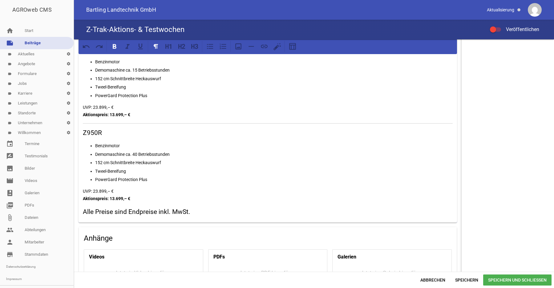
click at [158, 200] on p "UVP: 23.899,– € Aktionspreis: 13.699,– €" at bounding box center [268, 195] width 370 height 15
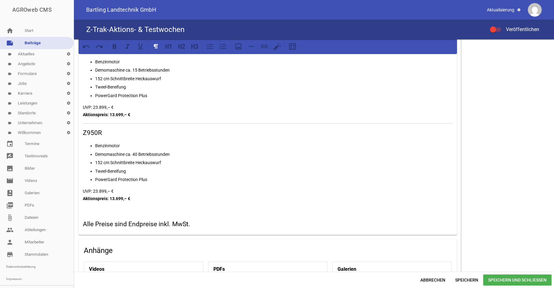
drag, startPoint x: 252, startPoint y: 50, endPoint x: 248, endPoint y: 88, distance: 38.3
click at [252, 51] on button at bounding box center [251, 46] width 11 height 11
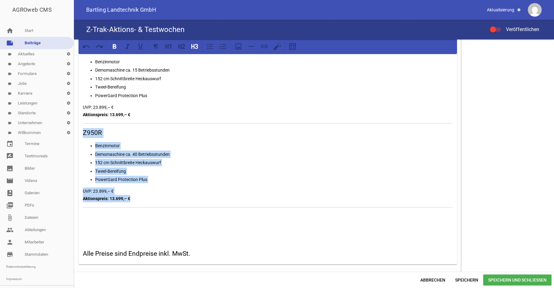
drag, startPoint x: 83, startPoint y: 133, endPoint x: 147, endPoint y: 196, distance: 90.3
click at [147, 196] on div "Z315E Benzinmotor 107 cm Schnittbreit UVP: 6.546,– € Unser Angebot: 5.299,– € Z…" at bounding box center [267, 20] width 378 height 490
copy div "Z950R Benzinmotor Demomaschine ca. 40 Betriebsstunden 152 cm Schnittbreite Heck…"
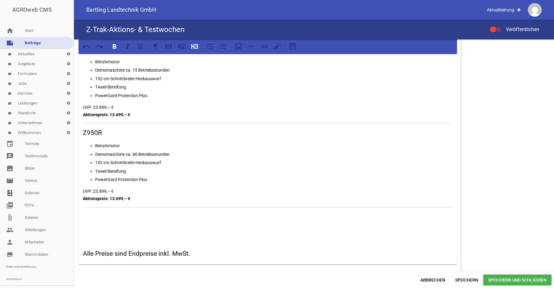
drag, startPoint x: 88, startPoint y: 217, endPoint x: 91, endPoint y: 220, distance: 5.0
click at [88, 218] on p at bounding box center [268, 215] width 370 height 7
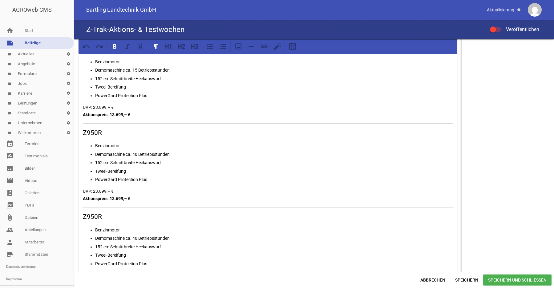
scroll to position [297, 0]
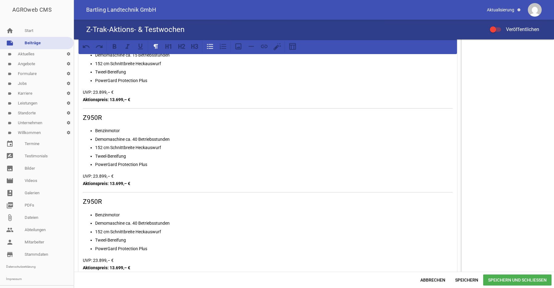
click at [134, 225] on p "Demomaschine ca. 40 Betriebsstunden" at bounding box center [273, 223] width 357 height 7
click at [135, 224] on p "Demomaschine ca. 40 Betriebsstunden" at bounding box center [273, 223] width 357 height 7
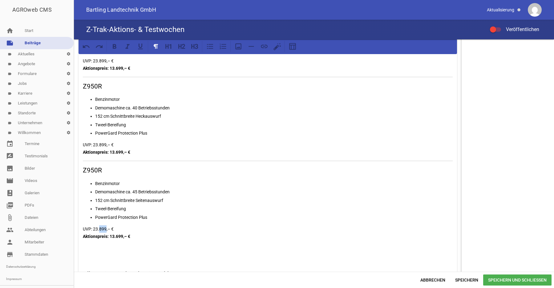
drag, startPoint x: 99, startPoint y: 229, endPoint x: 106, endPoint y: 228, distance: 6.5
click at [106, 228] on p "UVP: 23.899,– € Aktionspreis: 13.699,– €" at bounding box center [268, 233] width 370 height 15
click at [110, 236] on strong "Aktionspreis: 13.699,– €" at bounding box center [106, 236] width 47 height 5
click at [118, 235] on strong "Aktionspreis: 13.699,– €" at bounding box center [106, 236] width 47 height 5
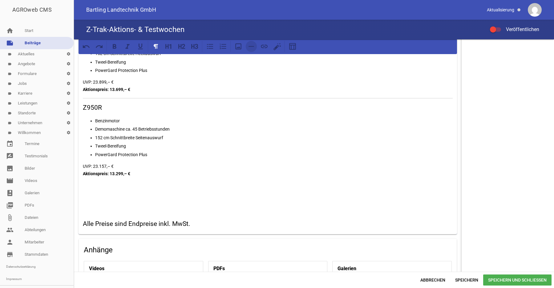
click at [248, 49] on icon at bounding box center [251, 46] width 8 height 8
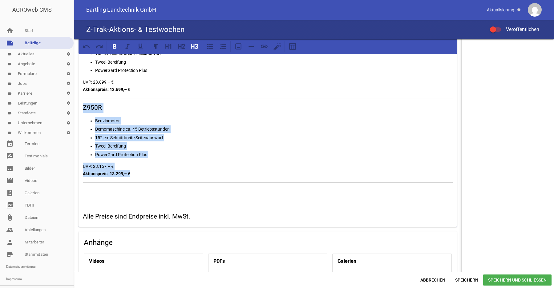
drag, startPoint x: 82, startPoint y: 106, endPoint x: 146, endPoint y: 179, distance: 96.4
copy div "Z950R Benzinmotor Demomaschine ca. 45 Betriebsstunden 152 cm Schnittbreite Seit…"
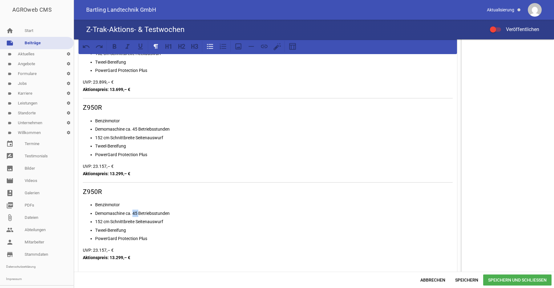
drag, startPoint x: 133, startPoint y: 214, endPoint x: 139, endPoint y: 213, distance: 6.2
click at [139, 213] on p "Demomaschine ca. 45 Betriebsstunden" at bounding box center [273, 213] width 357 height 7
drag, startPoint x: 107, startPoint y: 215, endPoint x: 94, endPoint y: 213, distance: 12.9
click at [95, 213] on li "Demomaschine ca. 6 Betriebsstunden" at bounding box center [273, 213] width 357 height 7
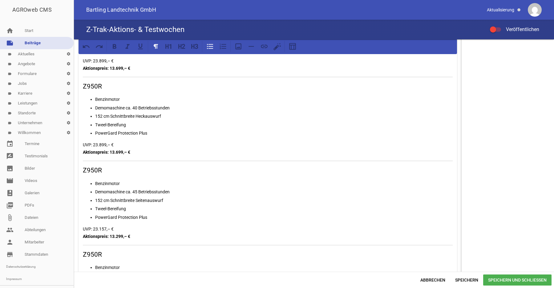
scroll to position [266, 0]
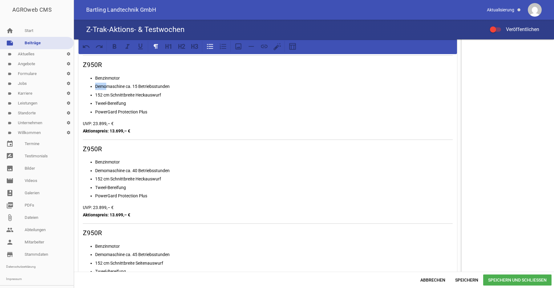
drag, startPoint x: 107, startPoint y: 87, endPoint x: 95, endPoint y: 87, distance: 12.3
click at [95, 87] on p "Demomaschine ca. 15 Betriebsstunden" at bounding box center [273, 86] width 357 height 7
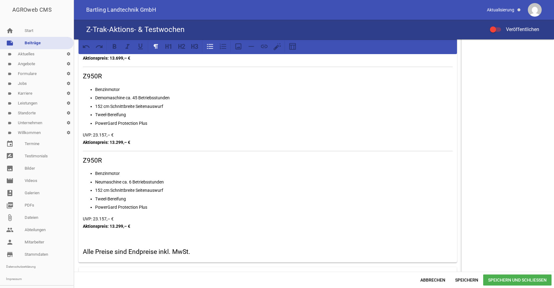
scroll to position [454, 0]
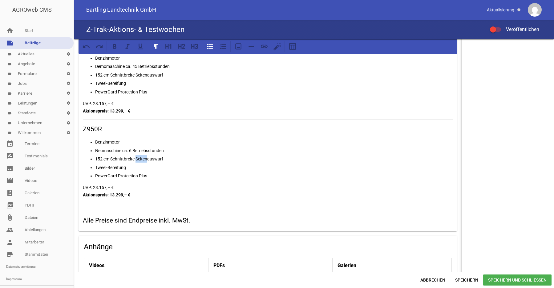
drag, startPoint x: 136, startPoint y: 160, endPoint x: 149, endPoint y: 159, distance: 12.7
click at [149, 159] on p "152 cm Schnittbreite Seitenauswurf" at bounding box center [273, 158] width 357 height 7
click at [95, 188] on p "UVP: 23.157,– € Aktionspreis: 13.299,– €" at bounding box center [268, 191] width 370 height 15
click at [110, 188] on p "UVP: 24.616,34,– € Aktionspreis: 13.299,– €" at bounding box center [268, 191] width 370 height 15
click at [113, 195] on strong "Aktionspreis: 13.299,– €" at bounding box center [106, 195] width 47 height 5
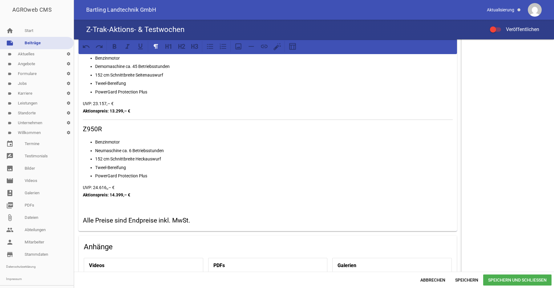
drag, startPoint x: 85, startPoint y: 203, endPoint x: 147, endPoint y: 197, distance: 62.5
drag, startPoint x: 251, startPoint y: 47, endPoint x: 233, endPoint y: 105, distance: 60.5
click at [251, 49] on icon at bounding box center [251, 46] width 8 height 8
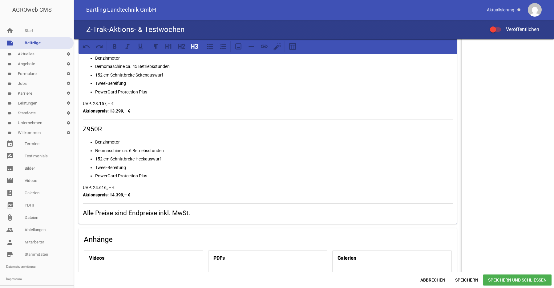
click at [170, 214] on h3 "Alle Preise sind Endpreise inkl. MwSt." at bounding box center [268, 214] width 370 height 10
click at [218, 140] on p "Benzinmotor" at bounding box center [273, 142] width 357 height 7
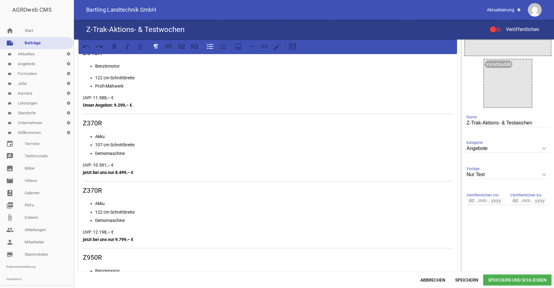
scroll to position [0, 0]
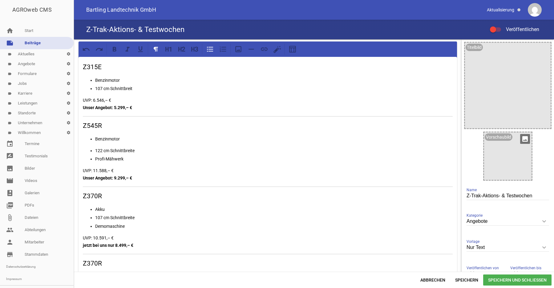
click at [493, 166] on div at bounding box center [507, 156] width 47 height 47
click at [520, 139] on icon "image" at bounding box center [525, 139] width 10 height 10
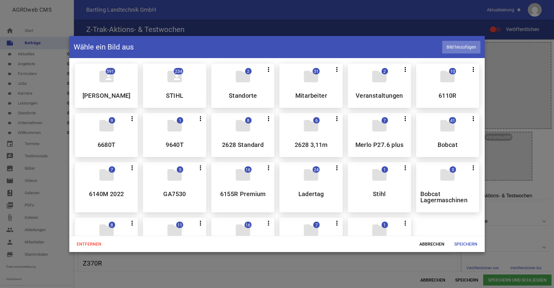
click at [452, 48] on span "Bild hinzufügen" at bounding box center [461, 47] width 38 height 13
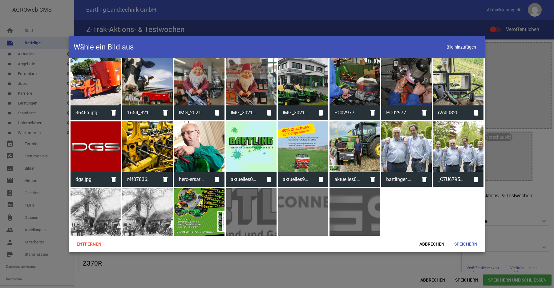
scroll to position [1558, 0]
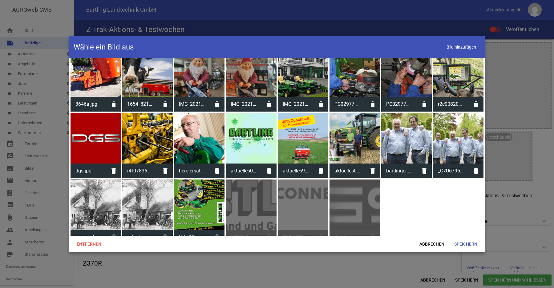
click at [188, 199] on div at bounding box center [199, 205] width 50 height 50
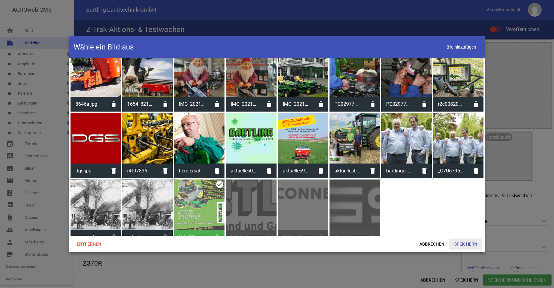
click at [477, 242] on span "Speichern" at bounding box center [465, 244] width 33 height 11
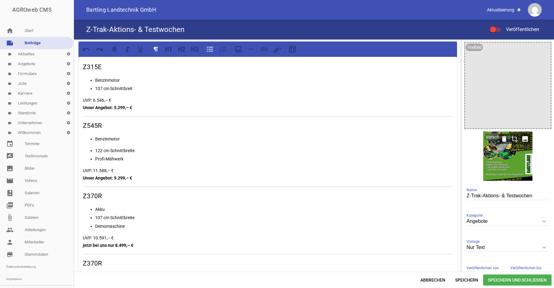
click at [509, 139] on icon "crop" at bounding box center [514, 139] width 10 height 10
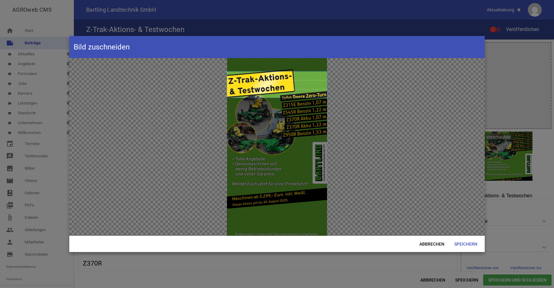
click at [281, 84] on span at bounding box center [277, 85] width 100 height 26
click at [462, 244] on span "Speichern" at bounding box center [465, 244] width 33 height 11
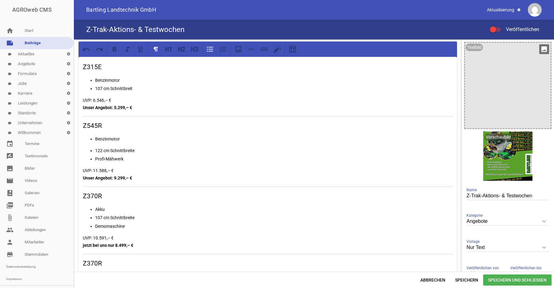
click at [494, 66] on div at bounding box center [508, 86] width 86 height 86
click at [539, 50] on icon "image" at bounding box center [544, 49] width 10 height 10
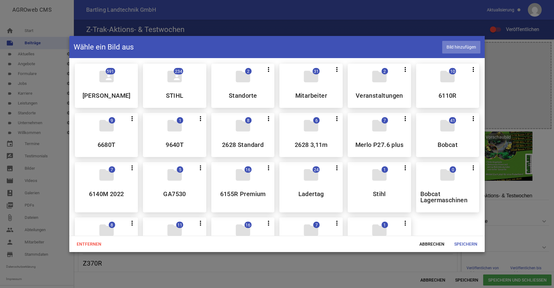
click at [462, 50] on span "Bild hinzufügen" at bounding box center [461, 47] width 38 height 13
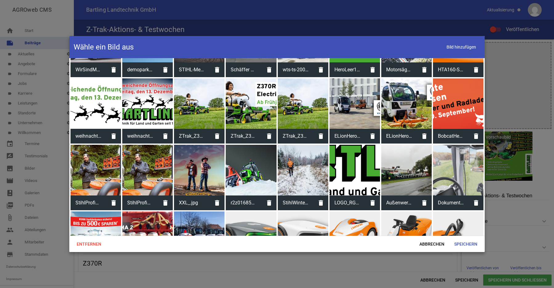
scroll to position [199, 0]
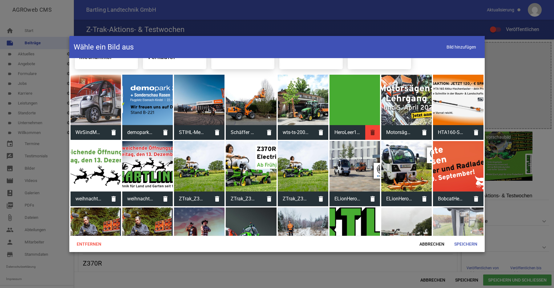
click at [368, 131] on icon "delete" at bounding box center [372, 132] width 15 height 15
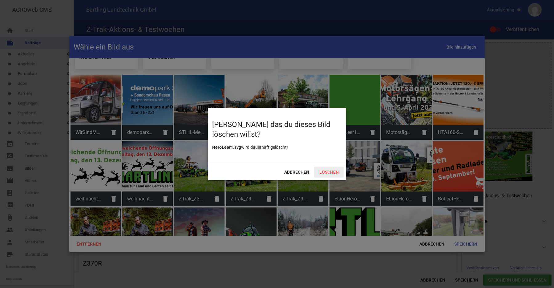
click at [326, 171] on span "Löschen" at bounding box center [329, 172] width 30 height 11
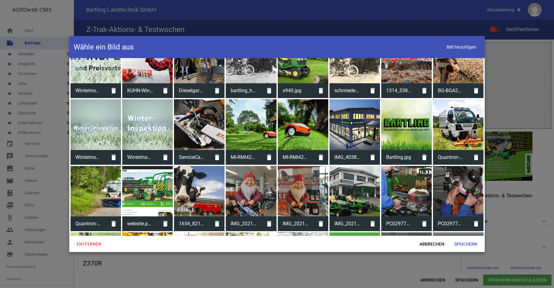
scroll to position [1298, 0]
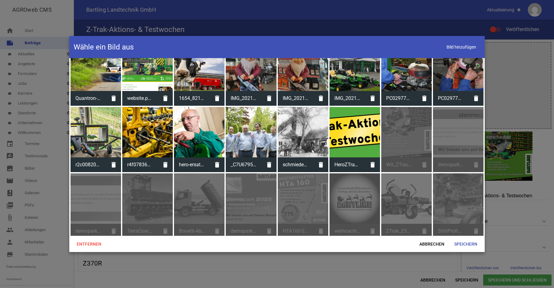
click at [348, 126] on div at bounding box center [354, 132] width 50 height 50
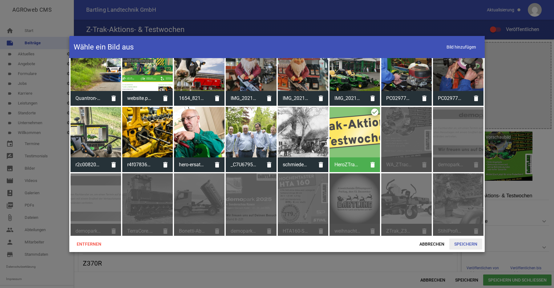
click at [462, 243] on span "Speichern" at bounding box center [465, 244] width 33 height 11
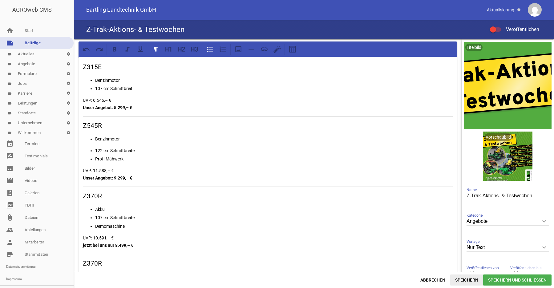
click at [462, 280] on span "Speichern" at bounding box center [466, 280] width 33 height 11
drag, startPoint x: 498, startPoint y: 30, endPoint x: 498, endPoint y: 34, distance: 3.4
click at [498, 30] on div at bounding box center [495, 29] width 11 height 4
click at [498, 26] on input "Veröffentlichen" at bounding box center [498, 26] width 0 height 0
click at [467, 280] on span "Speichern" at bounding box center [466, 280] width 33 height 11
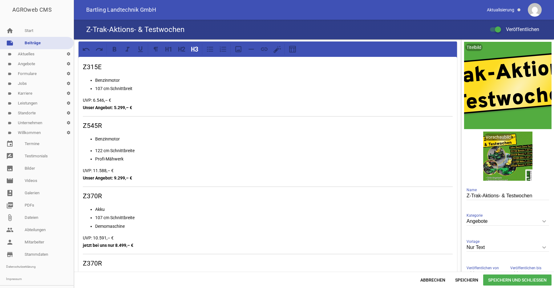
drag, startPoint x: 81, startPoint y: 66, endPoint x: 87, endPoint y: 82, distance: 17.1
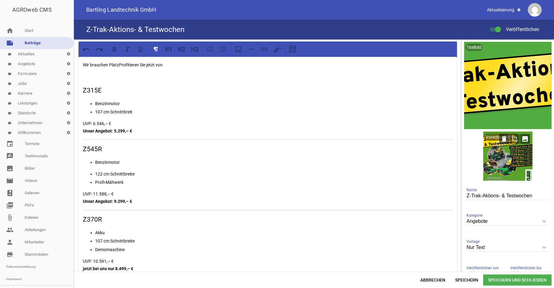
click at [500, 159] on div at bounding box center [507, 156] width 49 height 49
click at [321, 171] on p "122 cm Schnittbreite" at bounding box center [273, 174] width 357 height 7
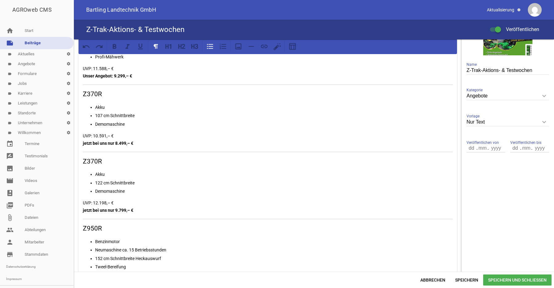
scroll to position [0, 0]
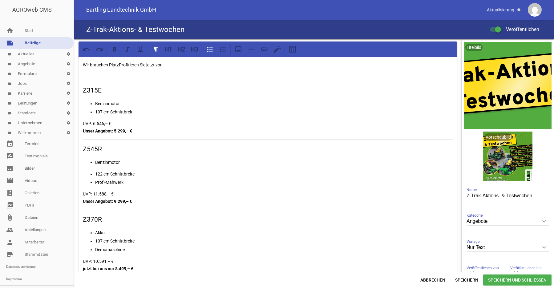
click at [518, 282] on span "Speichern und Schließen" at bounding box center [517, 280] width 68 height 11
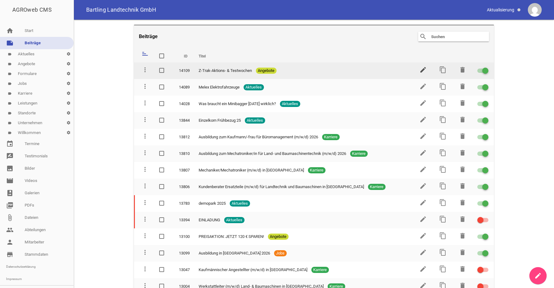
click at [419, 70] on icon "edit" at bounding box center [422, 69] width 7 height 7
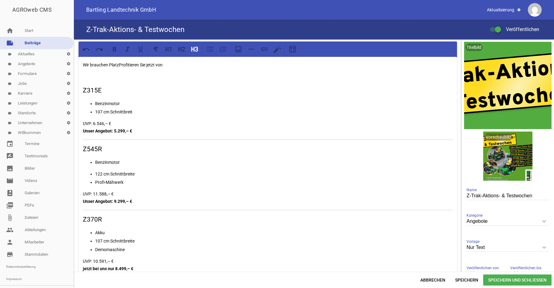
click at [175, 65] on p "Wir brauchen PlatzProfitieren Sie jetzt von" at bounding box center [268, 64] width 370 height 7
click at [118, 65] on p "Wir brauchen PlatzProfitieren Sie jetzt von" at bounding box center [268, 64] width 370 height 7
click at [180, 65] on p "Wir brauchen Platz. Profitieren Sie jetzt von" at bounding box center [268, 64] width 370 height 7
click at [119, 66] on p "Wir brauchen Platz. Profitieren Sie jetzt von von" at bounding box center [268, 64] width 370 height 7
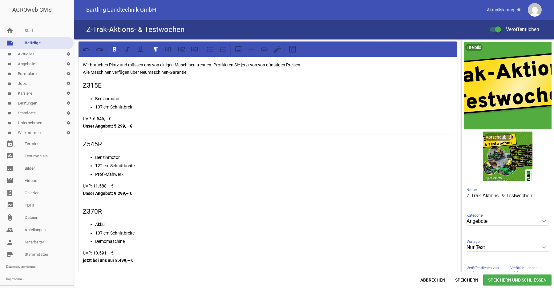
click at [161, 130] on p "UVP: 6.546,– € Unser Angebot: 5.299,– €" at bounding box center [268, 122] width 370 height 15
drag, startPoint x: 134, startPoint y: 126, endPoint x: 167, endPoint y: 126, distance: 32.9
click at [167, 126] on p "UVP: 6.546,– € Unser Angebot: 5.299,– € inkl. MwSt." at bounding box center [268, 122] width 370 height 15
copy strong "inkl. MwSt."
click at [142, 195] on p "UVP: 11.588,– € Unser Angebot: 9.299,– €" at bounding box center [268, 190] width 370 height 15
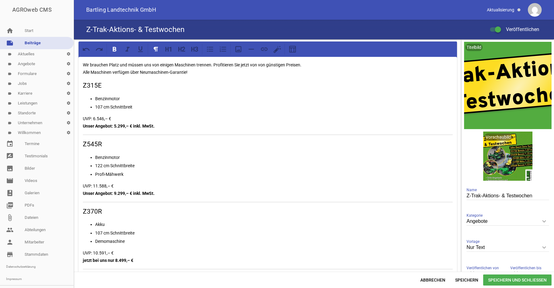
click at [143, 259] on p "UVP: 10.591,– € jetzt bei uns nur 8.499,– €" at bounding box center [268, 257] width 370 height 15
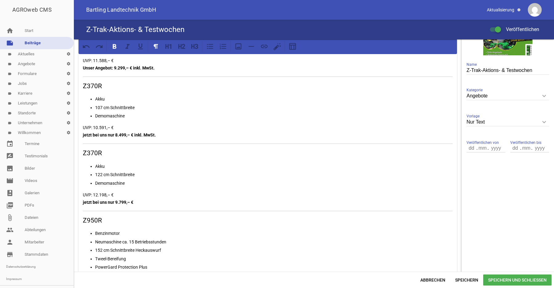
scroll to position [157, 0]
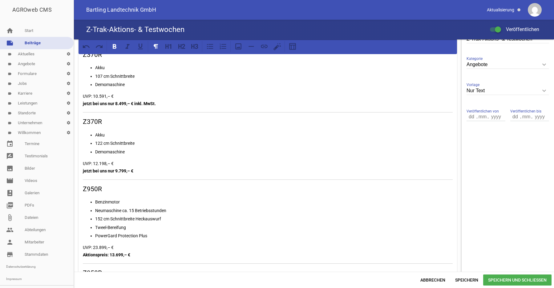
click at [148, 171] on p "UVP: 12.198,– € jetzt bei uns nur 9.799,– €" at bounding box center [268, 167] width 370 height 15
click at [150, 256] on p "UVP: 23.899,– € Aktionspreis: 13.699,– €" at bounding box center [268, 251] width 370 height 15
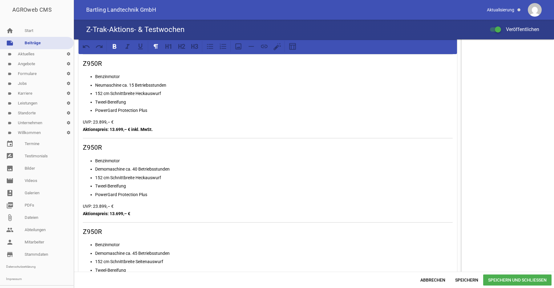
click at [143, 217] on div "Wir brauchen Platz und müssen uns von einigen Maschinen trennen. Profitieren Si…" at bounding box center [267, 92] width 378 height 637
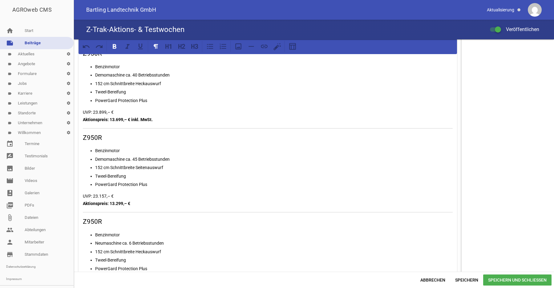
click at [143, 205] on p "UVP: 23.157,– € Aktionspreis: 13.299,– €" at bounding box center [268, 200] width 370 height 15
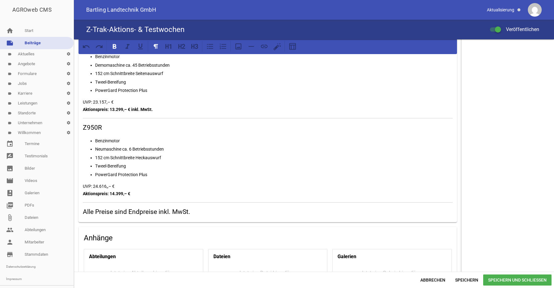
click at [142, 195] on p "UVP: 24.616,,– € Aktionspreis: 14.399,– €" at bounding box center [268, 190] width 370 height 15
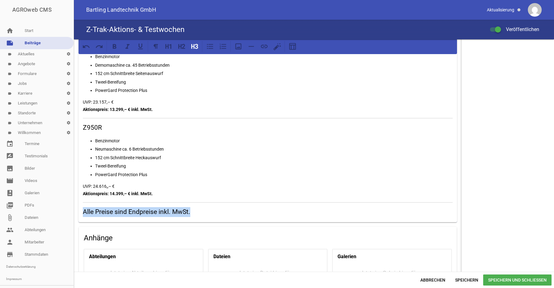
drag, startPoint x: 198, startPoint y: 211, endPoint x: 67, endPoint y: 212, distance: 131.1
click at [74, 212] on div "Wir brauchen Platz und müssen uns von einigen Maschinen trennen. Profitieren Si…" at bounding box center [314, 155] width 480 height 233
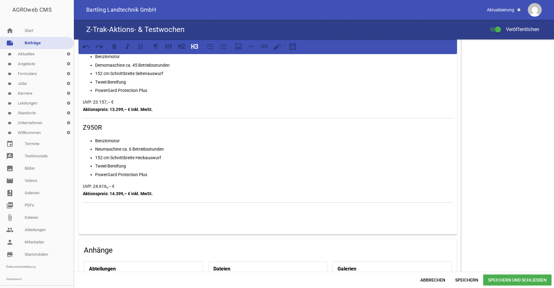
drag, startPoint x: 192, startPoint y: 47, endPoint x: 178, endPoint y: 59, distance: 18.3
click at [191, 48] on icon at bounding box center [195, 46] width 8 height 8
click at [116, 49] on icon at bounding box center [115, 46] width 8 height 8
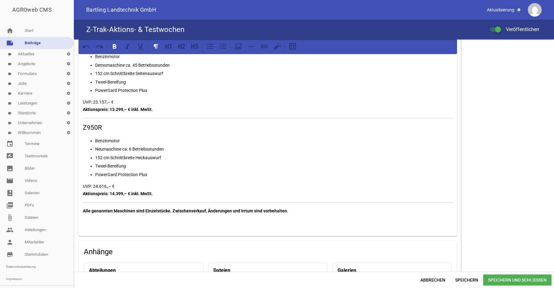
click at [509, 279] on span "Speichern und Schließen" at bounding box center [517, 280] width 68 height 11
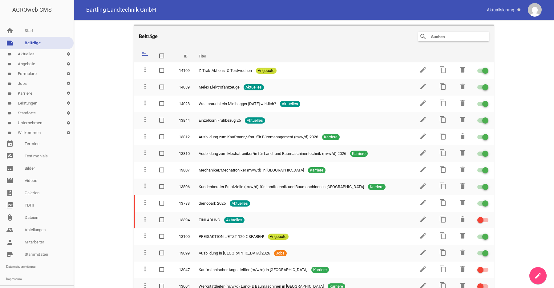
click at [539, 276] on icon "create" at bounding box center [537, 275] width 7 height 7
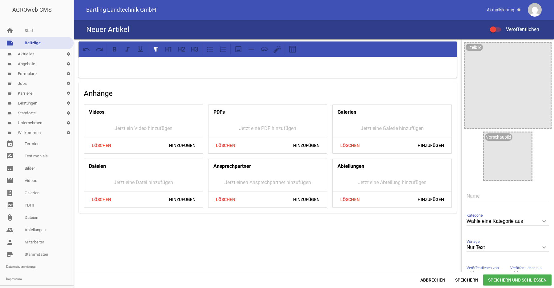
click at [468, 194] on input "text" at bounding box center [507, 196] width 82 height 8
paste input "STIHL Cashback iMOW®"
type input "STIHL Cashback iMOW®"
click at [99, 65] on p at bounding box center [268, 64] width 370 height 7
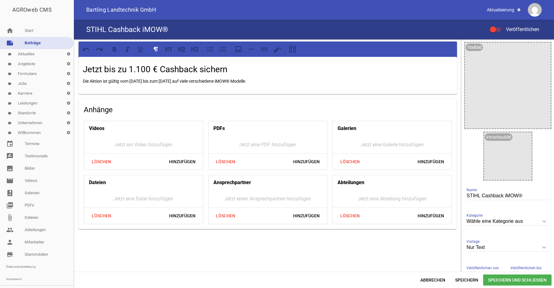
click at [211, 70] on h2 "Jetzt bis zu 1.100 € Cashback sichern" at bounding box center [268, 69] width 370 height 13
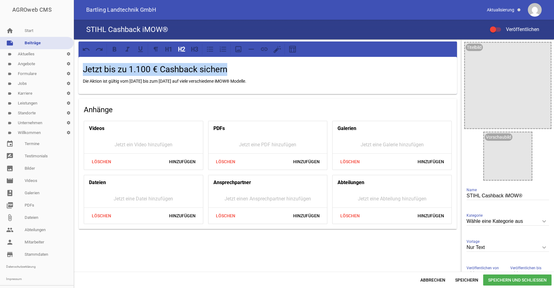
drag, startPoint x: 239, startPoint y: 69, endPoint x: 72, endPoint y: 74, distance: 167.5
click at [74, 74] on div "Jetzt bis zu 1.100 € Cashback sichern Die Aktion ist gültig vom [DATE] bis zum …" at bounding box center [314, 155] width 480 height 233
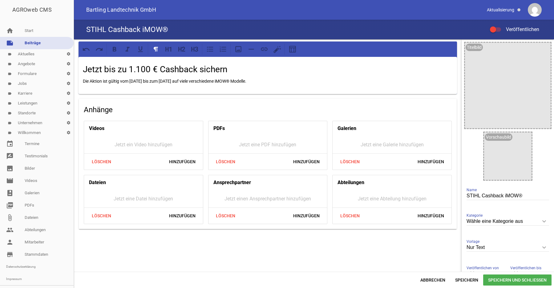
click at [102, 83] on p "Die Aktion ist gültig vom [DATE] bis zum [DATE] auf viele verschiedene iMOW® Mo…" at bounding box center [268, 81] width 370 height 7
click at [284, 81] on p "Die Aktion ist gültig vom [DATE] bis zum [DATE] auf viele verschiedene iMOW® Mo…" at bounding box center [268, 81] width 370 height 7
click at [285, 82] on p "Die Aktion ist gültig vom [DATE] bis zum [DATE] auf viele verschiedene iMOW® Mo…" at bounding box center [268, 81] width 370 height 7
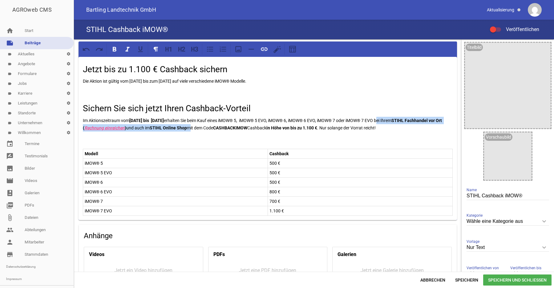
drag, startPoint x: 400, startPoint y: 120, endPoint x: 228, endPoint y: 129, distance: 171.4
click at [228, 129] on p "Im Aktionszeitraum vom [DATE] bis [DATE] erhalten Sie beim Kauf eines iMOW® 5, …" at bounding box center [268, 124] width 370 height 15
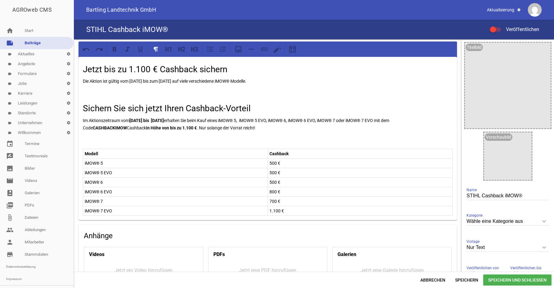
scroll to position [86, 0]
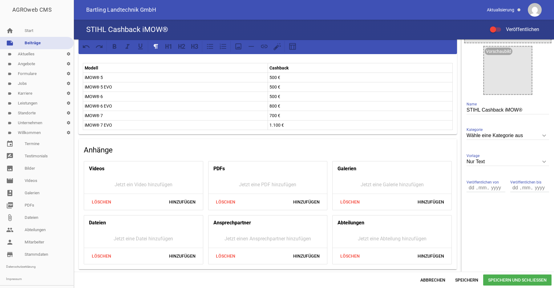
click at [269, 131] on div "Jetzt bis zu 1.100 € Cashback sichern Die Aktion ist gültig vom [DATE] bis zum …" at bounding box center [267, 52] width 378 height 163
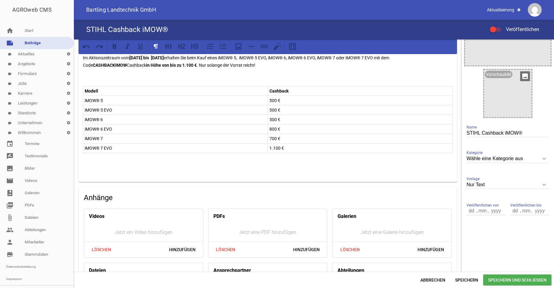
scroll to position [0, 0]
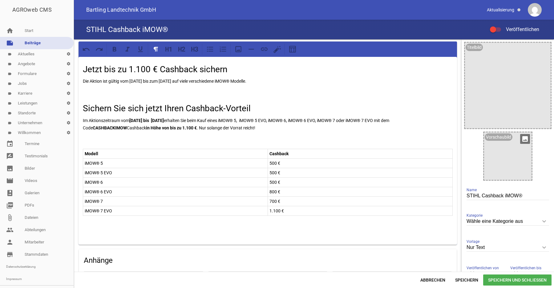
click at [520, 141] on icon "image" at bounding box center [525, 139] width 10 height 10
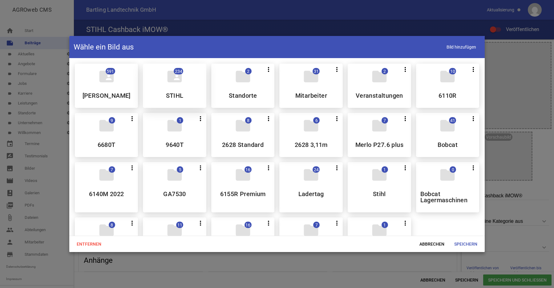
click at [161, 94] on div "folder_shared 234 STIHL" at bounding box center [174, 86] width 63 height 44
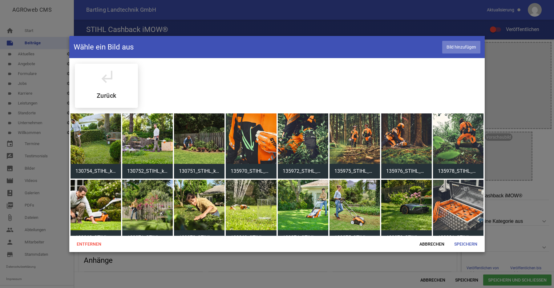
click at [456, 48] on span "Bild hinzufügen" at bounding box center [461, 47] width 38 height 13
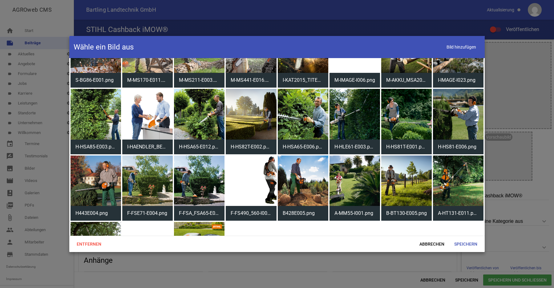
scroll to position [1854, 0]
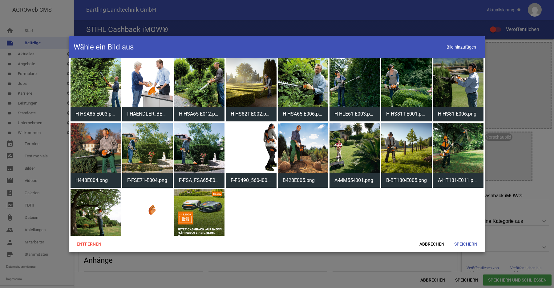
drag, startPoint x: 194, startPoint y: 199, endPoint x: 199, endPoint y: 203, distance: 6.8
click at [194, 199] on div at bounding box center [199, 214] width 50 height 50
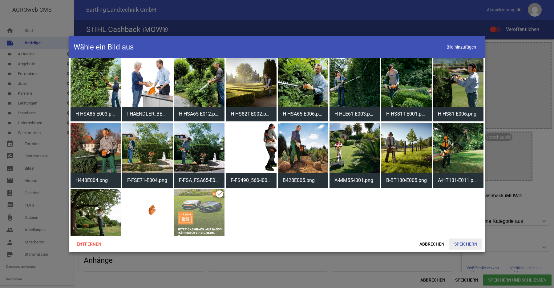
click at [470, 245] on span "Speichern" at bounding box center [465, 244] width 33 height 11
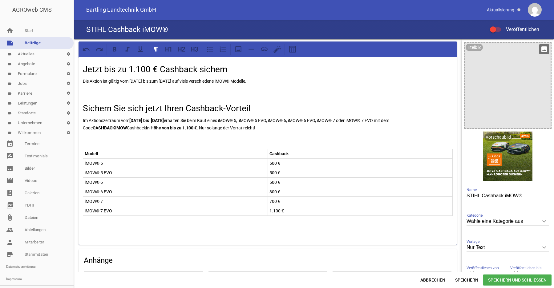
drag, startPoint x: 538, startPoint y: 50, endPoint x: 518, endPoint y: 56, distance: 20.3
click at [539, 50] on icon "image" at bounding box center [544, 49] width 10 height 10
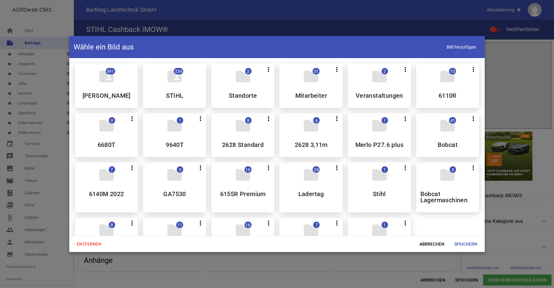
click at [174, 86] on div "folder_shared 234 STIHL" at bounding box center [174, 86] width 63 height 44
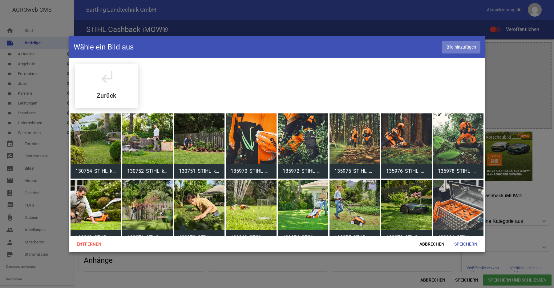
click at [452, 48] on span "Bild hinzufügen" at bounding box center [461, 47] width 38 height 13
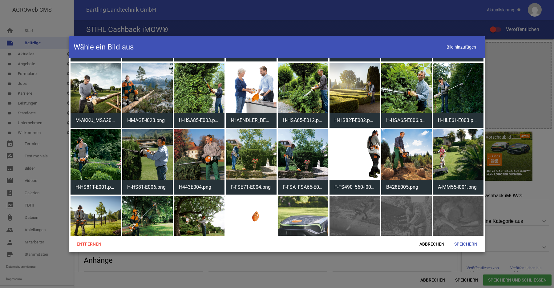
scroll to position [1444, 0]
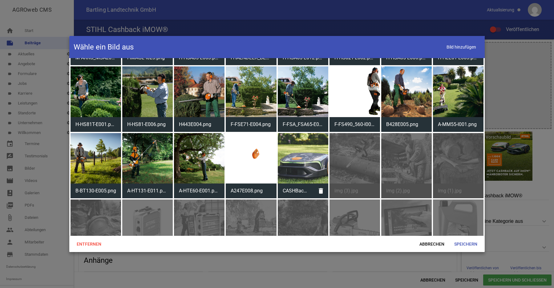
click at [291, 151] on div at bounding box center [303, 158] width 50 height 50
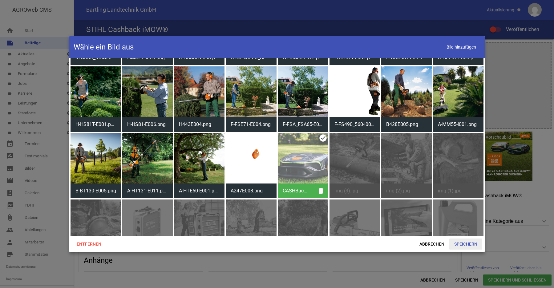
click at [469, 244] on span "Speichern" at bounding box center [465, 244] width 33 height 11
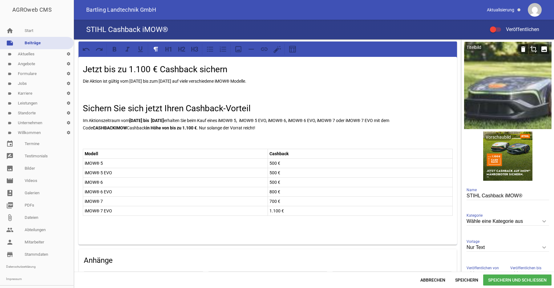
click at [529, 49] on icon "crop" at bounding box center [534, 49] width 10 height 10
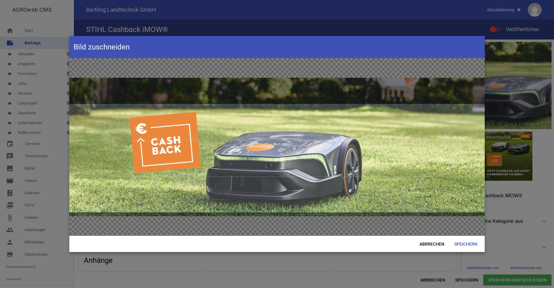
click at [407, 126] on span at bounding box center [276, 158] width 415 height 108
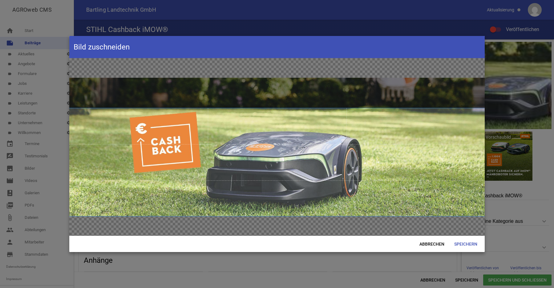
click at [443, 163] on span at bounding box center [276, 162] width 415 height 108
click at [463, 243] on span "Speichern" at bounding box center [465, 244] width 33 height 11
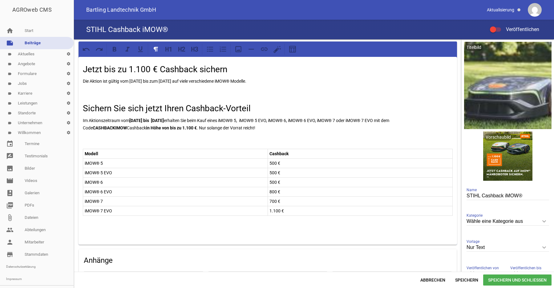
scroll to position [31, 0]
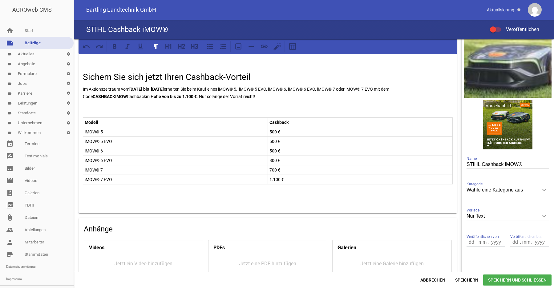
drag, startPoint x: 90, startPoint y: 202, endPoint x: 95, endPoint y: 201, distance: 5.3
click at [90, 202] on p at bounding box center [268, 200] width 370 height 7
click at [88, 197] on div "Jetzt bis zu 1.100 € Cashback sichern Die Aktion ist gültig vom [DATE] bis zum …" at bounding box center [267, 120] width 378 height 188
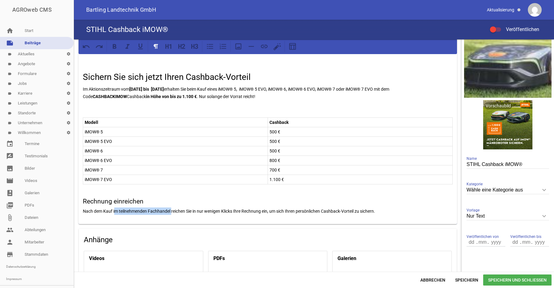
drag, startPoint x: 114, startPoint y: 211, endPoint x: 172, endPoint y: 211, distance: 57.6
click at [172, 211] on p "Nach dem Kauf im teilnehmenden Fachhandel reichen Sie in nur wenigen Klicks Ihr…" at bounding box center [268, 211] width 370 height 7
click at [345, 209] on p "Nach dem Kauf ireichen Sie in nur wenigen Klicks Ihre Rechnung ein, um sich Ihr…" at bounding box center [268, 211] width 370 height 7
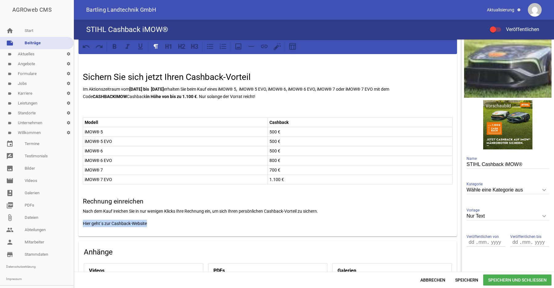
drag, startPoint x: 163, startPoint y: 224, endPoint x: 72, endPoint y: 226, distance: 91.4
click at [74, 226] on div "Jetzt bis zu 1.100 € Cashback sichern Die Aktion ist gültig vom [DATE] bis zum …" at bounding box center [314, 155] width 480 height 233
click at [265, 47] on icon at bounding box center [264, 46] width 8 height 8
click at [170, 227] on p "Hier geht´s zur Cashback-Website" at bounding box center [268, 223] width 370 height 7
click at [330, 212] on p "Nach dem Kauf ireichen Sie in nur wenigen Klicks Ihre Rechnung ein, um sich Ihr…" at bounding box center [268, 211] width 370 height 7
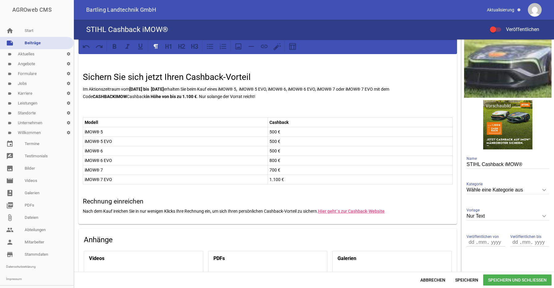
click at [418, 215] on p "Nach dem Kauf ireichen Sie in nur wenigen Klicks Ihre Rechnung ein, um sich Ihr…" at bounding box center [268, 211] width 370 height 7
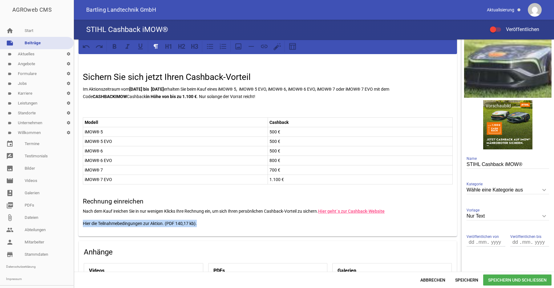
drag, startPoint x: 215, startPoint y: 224, endPoint x: 83, endPoint y: 226, distance: 132.1
click at [83, 226] on p "Hier die Teilnahmebedingungen zur Aktion. (PDF 140,17 kb)." at bounding box center [268, 223] width 370 height 7
click at [264, 49] on icon at bounding box center [264, 46] width 8 height 8
click at [236, 228] on div "Jetzt bis zu 1.100 € Cashback sichern Die Aktion ist gültig vom [DATE] bis zum …" at bounding box center [267, 131] width 378 height 211
drag, startPoint x: 87, startPoint y: 191, endPoint x: 95, endPoint y: 192, distance: 8.5
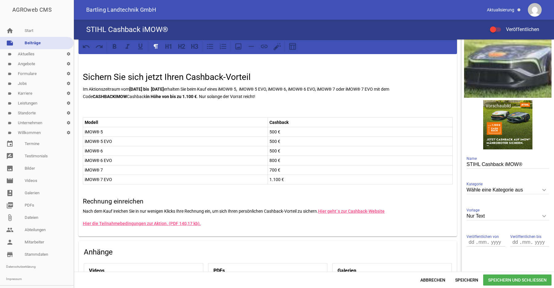
click at [86, 191] on p at bounding box center [268, 188] width 370 height 7
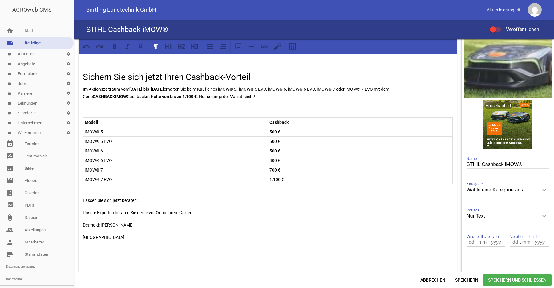
click at [102, 238] on p "[GEOGRAPHIC_DATA]:" at bounding box center [268, 241] width 370 height 15
click at [135, 224] on p "Detmold: [PERSON_NAME]" at bounding box center [268, 225] width 370 height 7
drag, startPoint x: 157, startPoint y: 251, endPoint x: 159, endPoint y: 248, distance: 4.3
click at [158, 251] on p "Soest: [PERSON_NAME] Telefon: 02921 / [PHONE_NUMBER]" at bounding box center [268, 252] width 370 height 22
drag, startPoint x: 84, startPoint y: 225, endPoint x: 102, endPoint y: 226, distance: 18.5
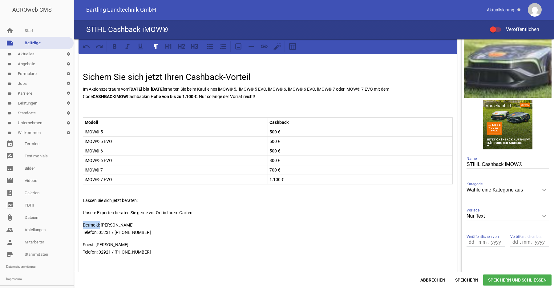
click at [100, 224] on p "Detmold: [PERSON_NAME] Telefon: 05231 / [PHONE_NUMBER]" at bounding box center [268, 229] width 370 height 15
click at [115, 51] on button at bounding box center [114, 46] width 11 height 11
drag, startPoint x: 83, startPoint y: 244, endPoint x: 95, endPoint y: 246, distance: 11.8
click at [95, 246] on p "Soest: [PERSON_NAME] Telefon: 02921 / [PHONE_NUMBER]" at bounding box center [268, 252] width 370 height 22
click at [115, 50] on button at bounding box center [114, 46] width 11 height 11
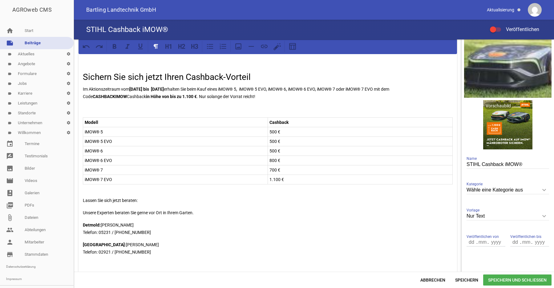
click at [164, 255] on p "Soest: [PERSON_NAME] Telefon: 02921 / [PHONE_NUMBER]" at bounding box center [268, 252] width 370 height 22
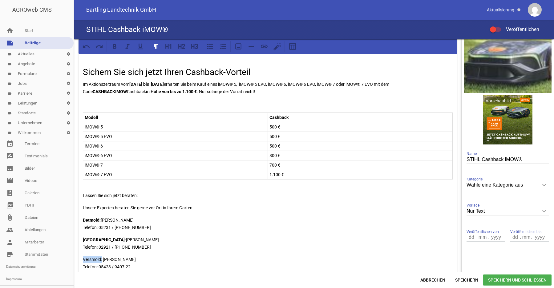
drag, startPoint x: 102, startPoint y: 259, endPoint x: 77, endPoint y: 261, distance: 25.3
click at [77, 261] on div "Jetzt bis zu 1.100 € Cashback sichern Die Aktion ist gültig vom [DATE] bis zum …" at bounding box center [268, 244] width 388 height 482
drag, startPoint x: 114, startPoint y: 48, endPoint x: 179, endPoint y: 135, distance: 108.1
click at [114, 49] on icon at bounding box center [115, 46] width 4 height 5
click at [251, 228] on p "Detmold: [PERSON_NAME] Telefon: 05231 / [PHONE_NUMBER]" at bounding box center [268, 224] width 370 height 15
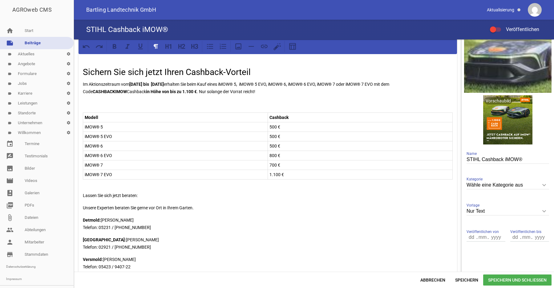
click at [263, 116] on td "Modell" at bounding box center [175, 118] width 185 height 10
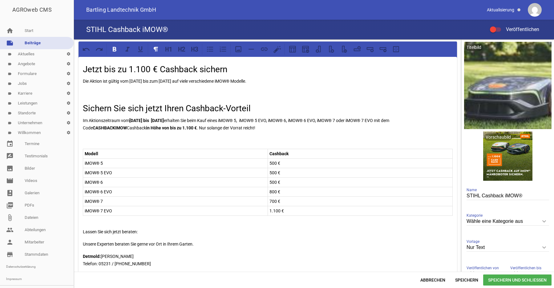
scroll to position [94, 0]
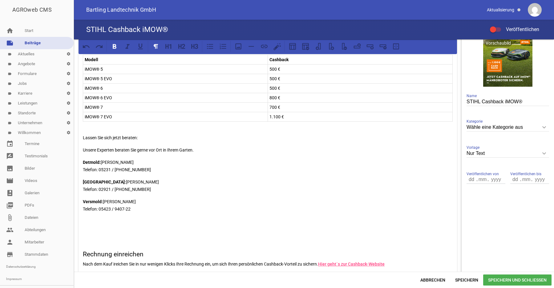
click at [539, 128] on icon "keyboard_arrow_down" at bounding box center [544, 128] width 10 height 10
click at [538, 128] on input "Wähle eine Kategorie aus" at bounding box center [507, 127] width 82 height 8
click at [486, 170] on li "Angebote" at bounding box center [507, 171] width 82 height 15
type input "Angebote"
click at [410, 210] on p "Versmold: [PERSON_NAME] Telefon: 05423 / 9407-22" at bounding box center [268, 209] width 370 height 22
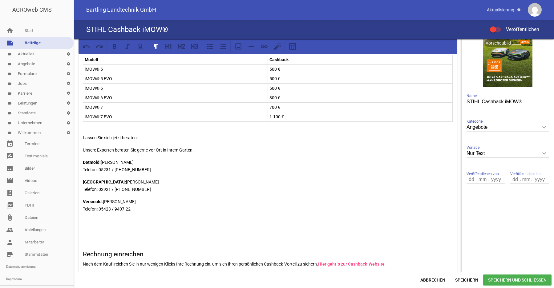
click at [521, 180] on input "number" at bounding box center [526, 180] width 11 height 8
type input "03"
type input "0"
click at [510, 180] on input "number" at bounding box center [515, 180] width 10 height 8
type input "30"
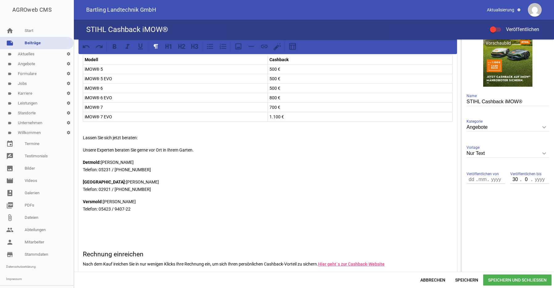
type input "09"
type input "0025"
click at [500, 279] on span "Speichern und Schließen" at bounding box center [517, 280] width 68 height 11
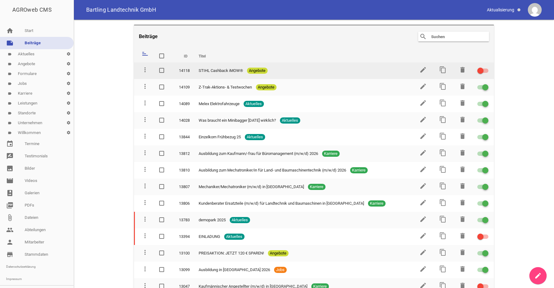
click at [480, 72] on div at bounding box center [482, 71] width 11 height 4
click at [480, 70] on div at bounding box center [482, 71] width 11 height 4
click at [486, 67] on input "checkbox" at bounding box center [486, 67] width 0 height 0
click at [419, 70] on icon "edit" at bounding box center [422, 69] width 7 height 7
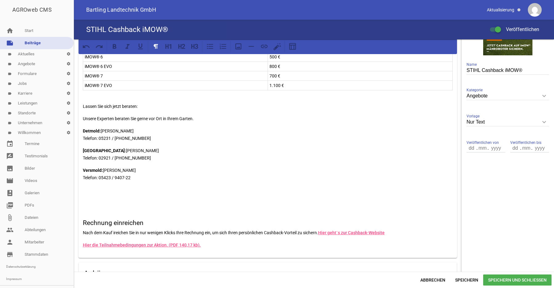
scroll to position [63, 0]
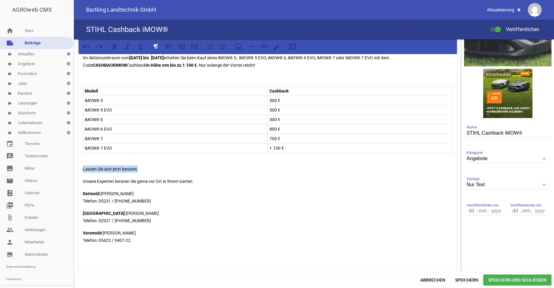
drag, startPoint x: 83, startPoint y: 169, endPoint x: 140, endPoint y: 169, distance: 56.6
click at [140, 169] on p "Lassen Sie sich jetzt beraten:" at bounding box center [268, 169] width 370 height 7
click at [195, 46] on icon at bounding box center [195, 46] width 8 height 8
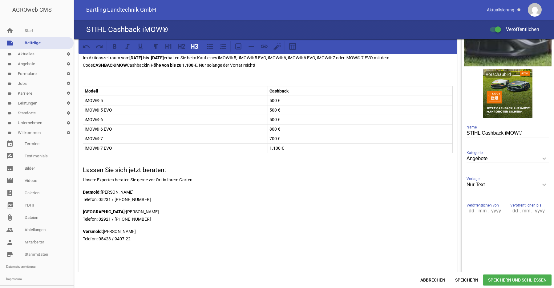
click at [218, 187] on div "Jetzt bis zu 1.100 € Cashback sichern Die Aktion ist gültig vom [DATE] bis zum …" at bounding box center [267, 157] width 378 height 326
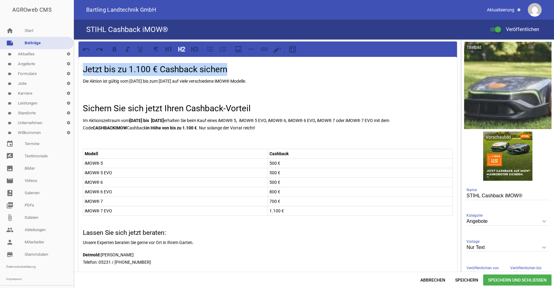
drag, startPoint x: 234, startPoint y: 71, endPoint x: 78, endPoint y: 67, distance: 156.1
click at [78, 67] on div "Jetzt bis zu 1.100 € Cashback sichern Die Aktion ist gültig vom [DATE] bis zum …" at bounding box center [268, 279] width 388 height 481
copy h2 "Jetzt bis zu 1.100 € Cashback sichern"
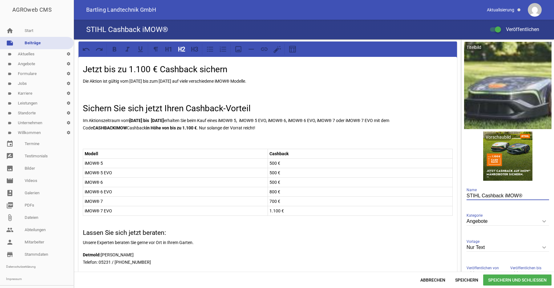
drag, startPoint x: 526, startPoint y: 196, endPoint x: 444, endPoint y: 194, distance: 81.6
click at [466, 194] on input "STIHL Cashback iMOW®" at bounding box center [507, 196] width 82 height 8
paste input "Jetzt bis zu 1.100 € Cashback sichern"
drag, startPoint x: 472, startPoint y: 196, endPoint x: 455, endPoint y: 196, distance: 16.9
click at [466, 196] on input "Jetzt bis zu 1.100 € Cashback sichern" at bounding box center [507, 196] width 82 height 8
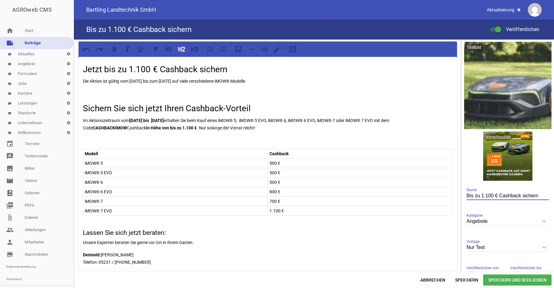
type input "Bis zu 1.100 € Cashback sichern"
click at [359, 142] on p at bounding box center [268, 140] width 370 height 7
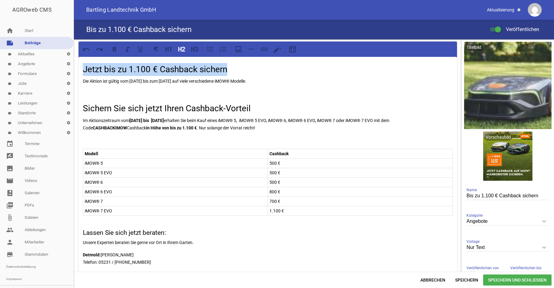
drag, startPoint x: 235, startPoint y: 69, endPoint x: 74, endPoint y: 71, distance: 160.4
click at [74, 71] on div "Jetzt bis zu 1.100 € Cashback sichern Die Aktion ist gültig vom [DATE] bis zum …" at bounding box center [268, 279] width 388 height 481
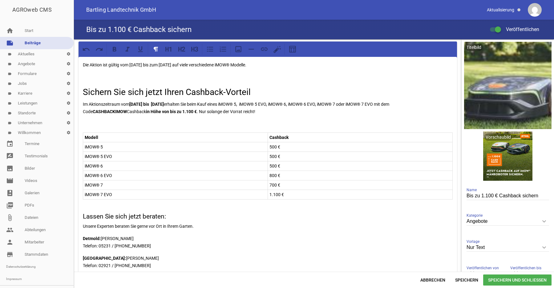
drag, startPoint x: 268, startPoint y: 66, endPoint x: 82, endPoint y: 64, distance: 185.9
click at [82, 64] on div "Die Aktion ist gültig vom [DATE] bis zum [DATE] auf viele verschiedene iMOW® Mo…" at bounding box center [267, 211] width 378 height 309
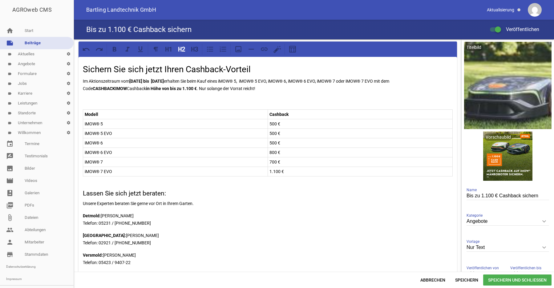
click at [142, 73] on h2 "Sichern Sie sich jetzt Ihren Cashback-Vorteil" at bounding box center [268, 69] width 370 height 13
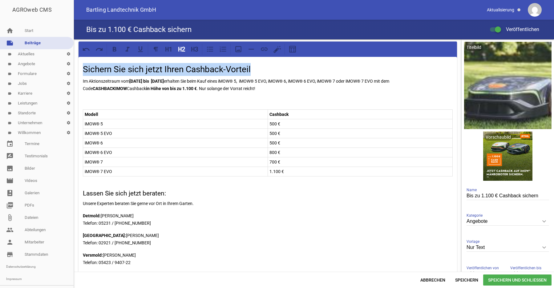
drag, startPoint x: 261, startPoint y: 70, endPoint x: 111, endPoint y: 64, distance: 150.3
click at [74, 71] on div "Sichern Sie sich jetzt Ihren Cashback-Vorteil Im Aktionszeitraum vom [DATE] bis…" at bounding box center [314, 155] width 480 height 233
click at [195, 48] on icon at bounding box center [195, 49] width 8 height 8
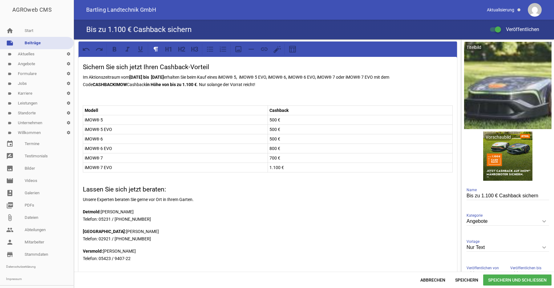
click at [196, 92] on div "Sichern Sie sich jetzt Ihren Cashback-Vorteil Im Aktionszeitraum vom [DATE] bis…" at bounding box center [267, 198] width 378 height 282
click at [193, 109] on p "Modell" at bounding box center [175, 110] width 181 height 7
click at [196, 108] on p "Modell" at bounding box center [175, 110] width 181 height 7
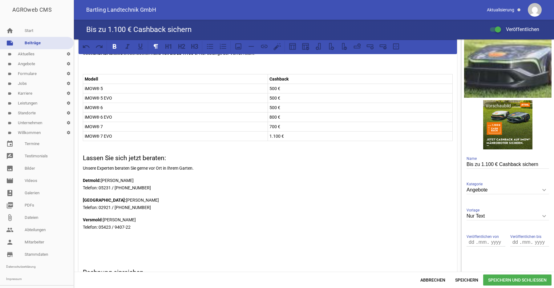
click at [133, 89] on p "iMOW® 5" at bounding box center [175, 88] width 181 height 7
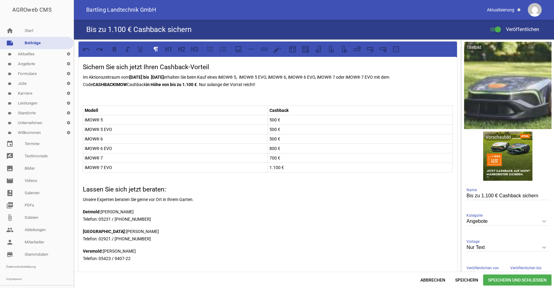
click at [82, 206] on div "Sichern Sie sich jetzt Ihren Cashback-Vorteil Im Aktionszeitraum vom [DATE] bis…" at bounding box center [267, 198] width 378 height 282
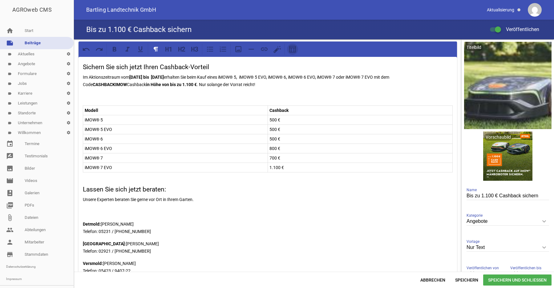
click at [293, 50] on icon at bounding box center [292, 49] width 8 height 8
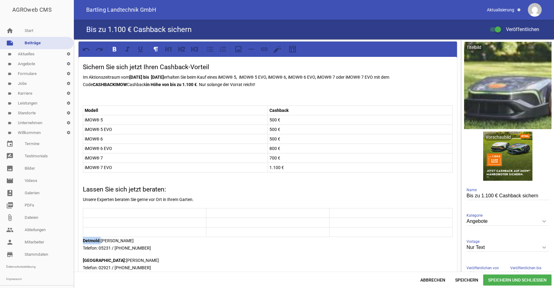
drag, startPoint x: 101, startPoint y: 240, endPoint x: 81, endPoint y: 239, distance: 20.1
click at [81, 239] on div "Sichern Sie sich jetzt Ihren Cashback-Vorteil Im Aktionszeitraum vom [DATE] bis…" at bounding box center [267, 212] width 378 height 311
drag, startPoint x: 111, startPoint y: 241, endPoint x: 81, endPoint y: 243, distance: 29.9
click at [77, 241] on div "Sichern Sie sich jetzt Ihren Cashback-Vorteil Im Aktionszeitraum vom [DATE] bis…" at bounding box center [268, 272] width 388 height 466
drag, startPoint x: 144, startPoint y: 248, endPoint x: 83, endPoint y: 247, distance: 60.6
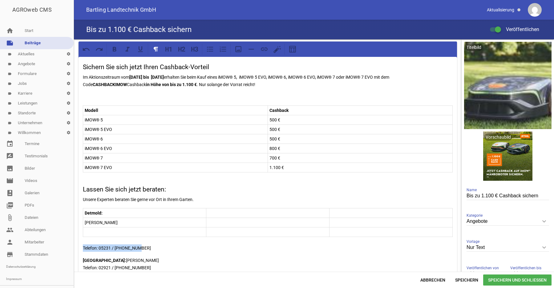
click at [83, 247] on p "Telefon: 05231 / [PHONE_NUMBER]" at bounding box center [268, 244] width 370 height 15
drag, startPoint x: 96, startPoint y: 260, endPoint x: 88, endPoint y: 260, distance: 8.6
click at [83, 259] on p "Soest: [PERSON_NAME] Telefon: 02921 / [PHONE_NUMBER]" at bounding box center [268, 264] width 370 height 15
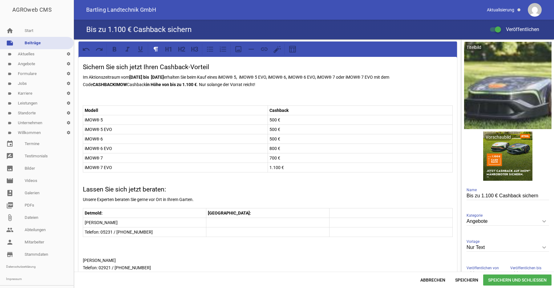
drag, startPoint x: 120, startPoint y: 261, endPoint x: 95, endPoint y: 261, distance: 25.2
click at [77, 260] on div "Sichern Sie sich jetzt Ihren Cashback-Vorteil Im Aktionszeitraum vom [DATE] bis…" at bounding box center [268, 272] width 388 height 466
drag, startPoint x: 140, startPoint y: 268, endPoint x: 87, endPoint y: 270, distance: 53.3
click at [76, 269] on div "Sichern Sie sich jetzt Ihren Cashback-Vorteil Im Aktionszeitraum vom [DATE] bis…" at bounding box center [268, 272] width 388 height 466
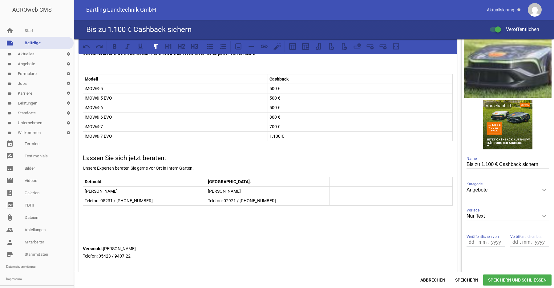
scroll to position [63, 0]
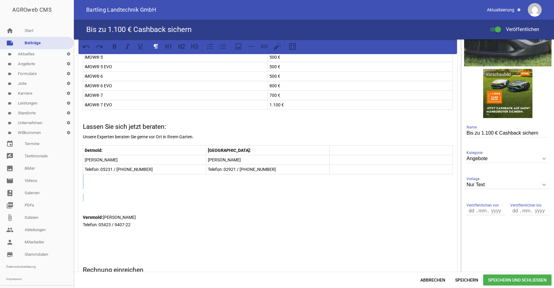
drag, startPoint x: 86, startPoint y: 180, endPoint x: 98, endPoint y: 204, distance: 27.3
click at [98, 204] on div "Sichern Sie sich jetzt Ihren Cashback-Vorteil Im Aktionszeitraum vom [DATE] bis…" at bounding box center [267, 149] width 378 height 311
click at [96, 202] on p at bounding box center [268, 201] width 370 height 15
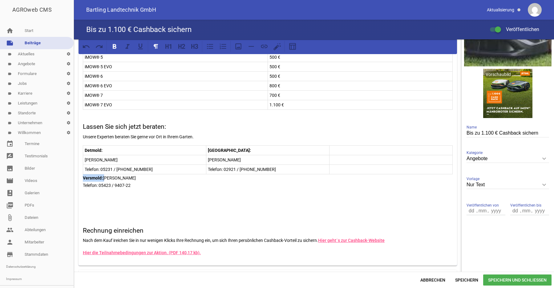
drag, startPoint x: 104, startPoint y: 178, endPoint x: 82, endPoint y: 179, distance: 21.6
click at [82, 179] on div "Sichern Sie sich jetzt Ihren Cashback-Vorteil Im Aktionszeitraum vom [DATE] bis…" at bounding box center [267, 130] width 378 height 272
drag, startPoint x: 126, startPoint y: 179, endPoint x: 82, endPoint y: 182, distance: 44.1
click at [75, 177] on div "Sichern Sie sich jetzt Ihren Cashback-Vorteil Im Aktionszeitraum vom [DATE] bis…" at bounding box center [268, 190] width 388 height 427
drag, startPoint x: 140, startPoint y: 186, endPoint x: 89, endPoint y: 186, distance: 51.4
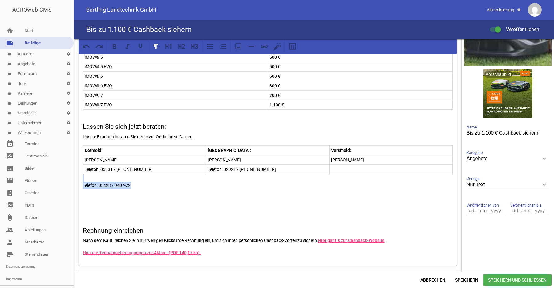
click at [86, 182] on p "Telefon: 05423 / 9407-22" at bounding box center [268, 186] width 370 height 22
click at [313, 207] on div "Sichern Sie sich jetzt Ihren Cashback-Vorteil Im Aktionszeitraum vom [DATE] bis…" at bounding box center [267, 130] width 378 height 272
click at [331, 170] on p "elefon: 05423 / 9407-22" at bounding box center [391, 169] width 120 height 7
drag, startPoint x: 80, startPoint y: 181, endPoint x: 111, endPoint y: 191, distance: 31.8
click at [111, 191] on div "Sichern Sie sich jetzt Ihren Cashback-Vorteil Im Aktionszeitraum vom [DATE] bis…" at bounding box center [267, 130] width 378 height 272
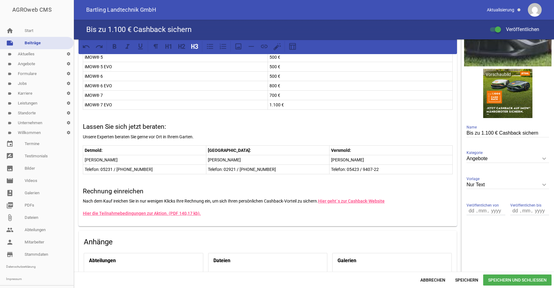
click at [150, 126] on h3 "Lassen Sie sich jetzt beraten:" at bounding box center [268, 127] width 370 height 10
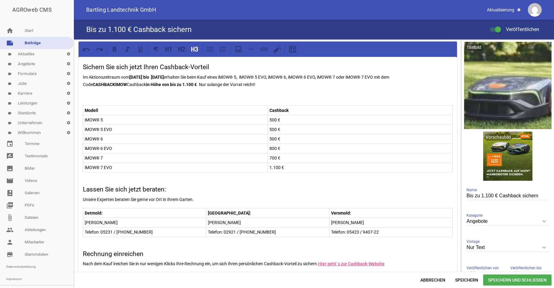
click at [117, 63] on h3 "Sichern Sie sich jetzt Ihren Cashback-Vorteil" at bounding box center [268, 67] width 370 height 10
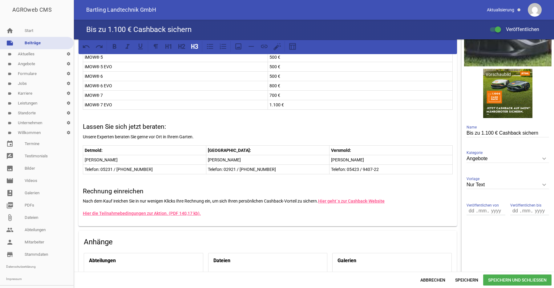
click at [147, 191] on h3 "Rechnung einreichen" at bounding box center [268, 192] width 370 height 10
click at [114, 201] on p "Nach dem Kauf ireichen Sie in nur wenigen Klicks Ihre Rechnung ein, um sich Ihr…" at bounding box center [268, 201] width 370 height 7
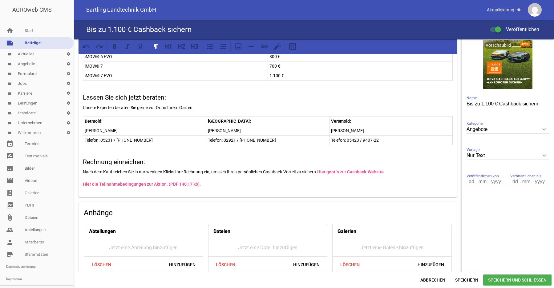
scroll to position [61, 0]
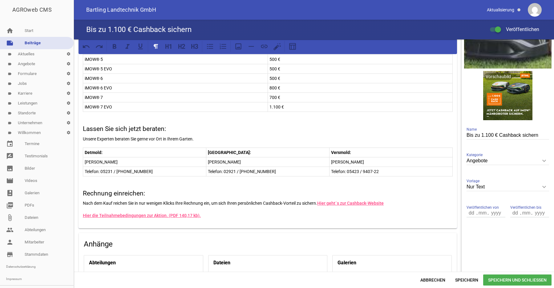
click at [132, 195] on h3 "Rechnung einreichen:" at bounding box center [268, 194] width 370 height 10
click at [469, 283] on span "Speichern" at bounding box center [466, 280] width 33 height 11
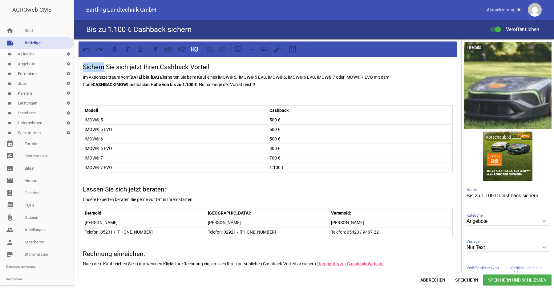
drag, startPoint x: 104, startPoint y: 66, endPoint x: 78, endPoint y: 67, distance: 26.5
click at [78, 67] on div "Sichern Sie sich jetzt Ihren Cashback-Vorteil Im Aktionszeitraum vom [DATE] bis…" at bounding box center [268, 233] width 388 height 388
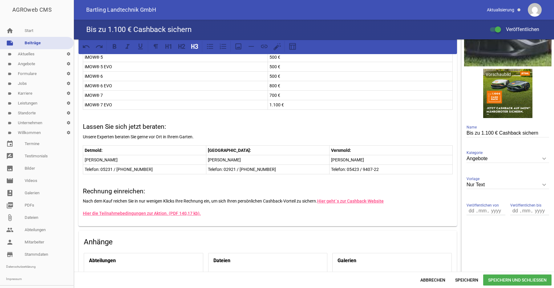
scroll to position [94, 0]
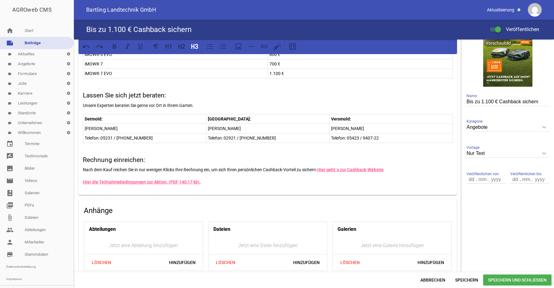
click at [240, 181] on p "Hier die Teilnahmebedingungen zur Aktion. (PDF 140,17 kb)." at bounding box center [268, 182] width 370 height 7
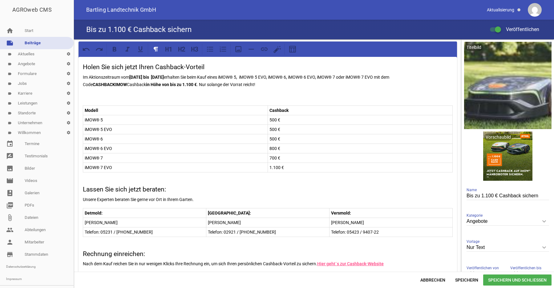
click at [269, 198] on p "Unsere Experten beraten Sie gerne vor Ort in Ihrem Garten." at bounding box center [268, 199] width 370 height 7
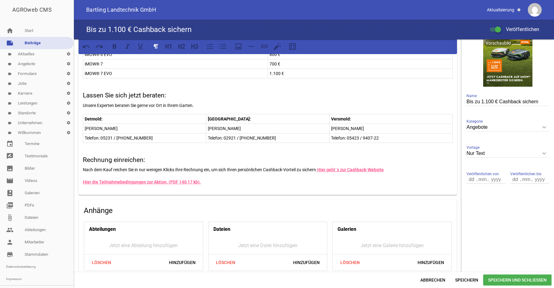
scroll to position [155, 0]
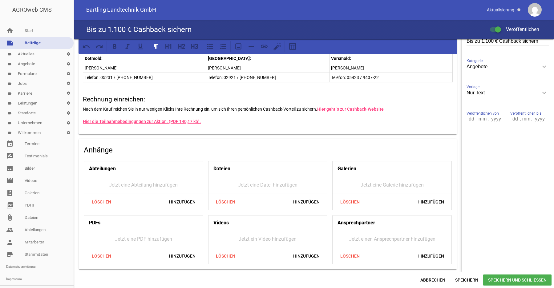
click at [430, 256] on span "Hinzufügen" at bounding box center [430, 256] width 36 height 11
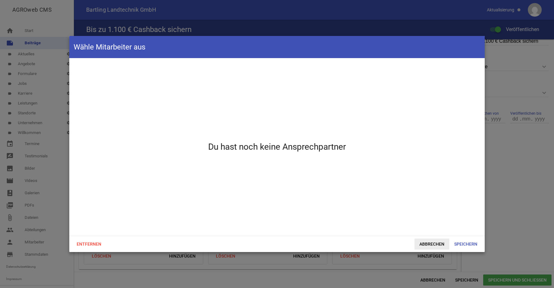
click at [424, 245] on span "Abbrechen" at bounding box center [431, 244] width 35 height 11
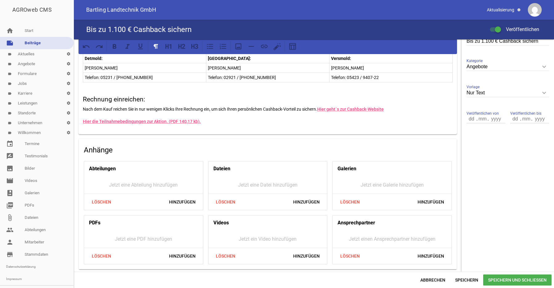
click at [513, 281] on span "Speichern und Schließen" at bounding box center [517, 280] width 68 height 11
